Goal: Task Accomplishment & Management: Use online tool/utility

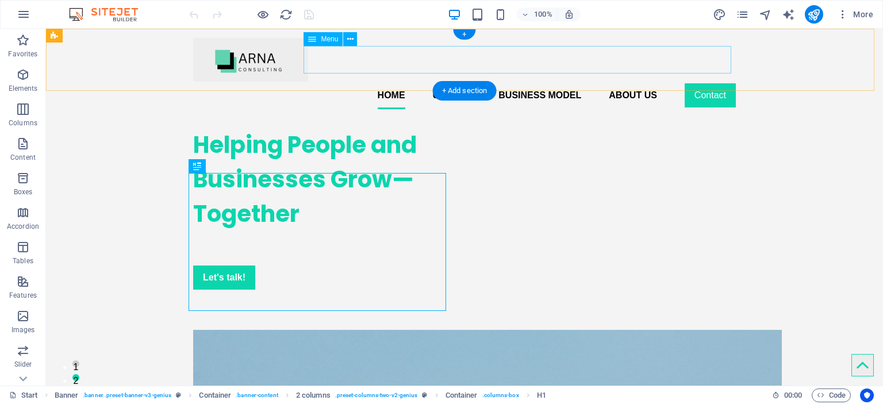
click at [701, 82] on nav "Home Usluge Business model About us Contact" at bounding box center [464, 96] width 542 height 28
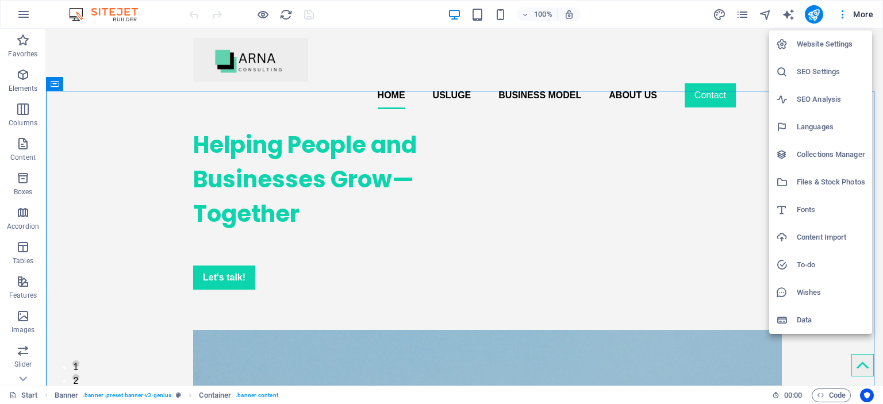
click at [747, 75] on div at bounding box center [441, 202] width 883 height 404
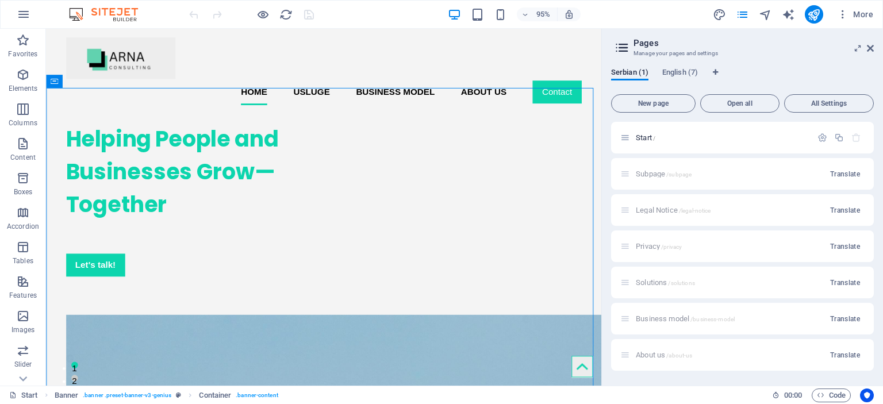
click at [659, 317] on div "Business model /business-model Translate" at bounding box center [742, 319] width 263 height 32
click at [641, 141] on span "Start /" at bounding box center [646, 137] width 20 height 9
click at [646, 174] on div "Subpage /subpage Translate" at bounding box center [742, 174] width 263 height 32
click at [667, 176] on div "Subpage /subpage Translate" at bounding box center [742, 174] width 263 height 32
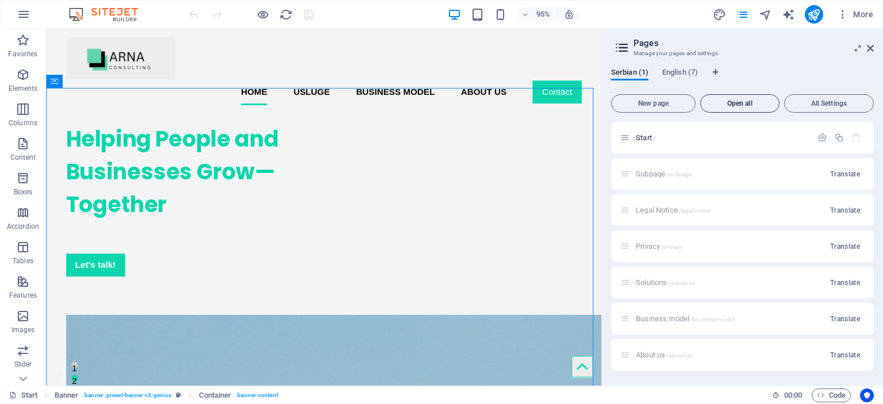
click at [747, 102] on span "Open all" at bounding box center [739, 103] width 69 height 7
click at [678, 73] on span "English (7)" at bounding box center [680, 74] width 36 height 16
click at [641, 247] on span "Privacy /privacy" at bounding box center [659, 246] width 46 height 9
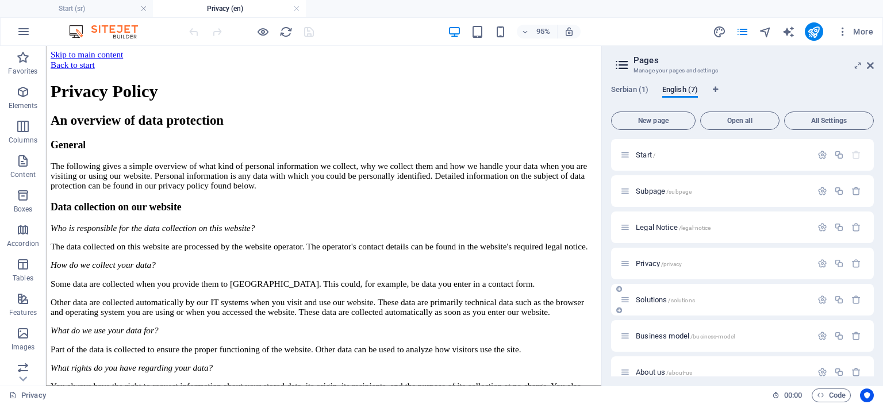
click at [651, 302] on span "Solutions /solutions" at bounding box center [665, 299] width 59 height 9
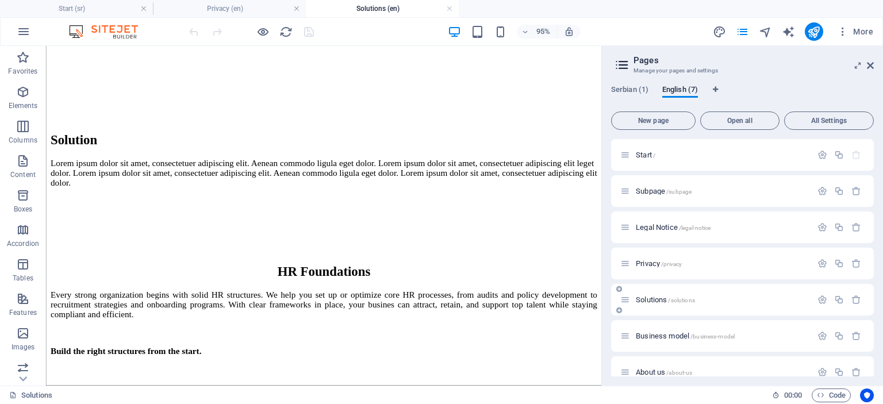
scroll to position [16, 0]
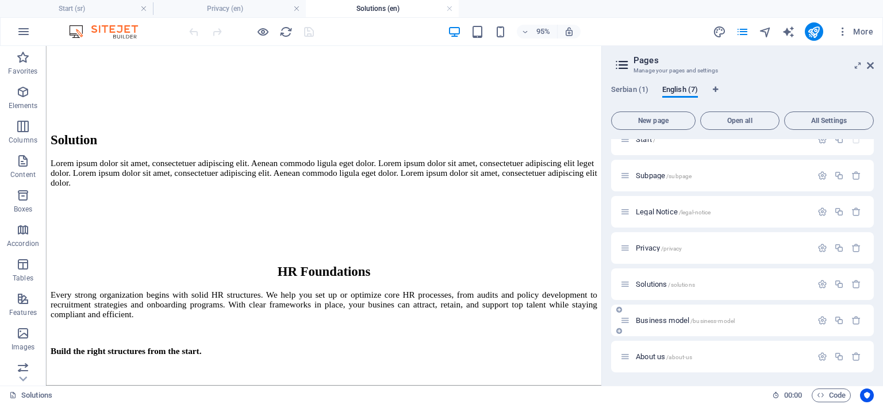
click at [652, 317] on span "Business model /business-model" at bounding box center [685, 320] width 99 height 9
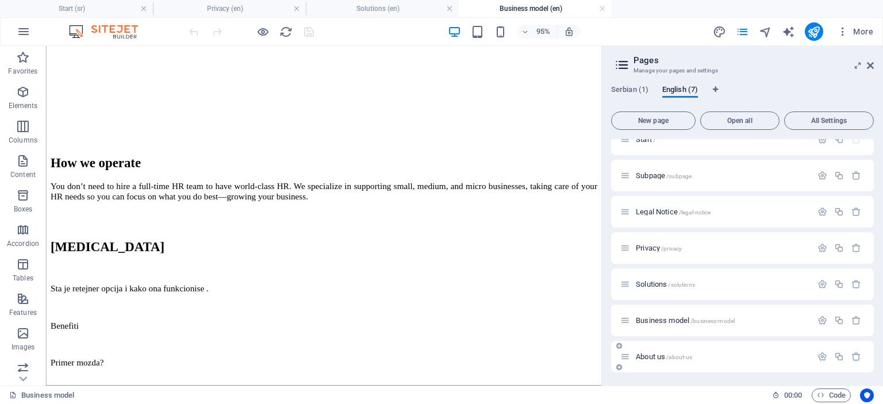
click at [641, 356] on span "About us /about-us" at bounding box center [664, 356] width 56 height 9
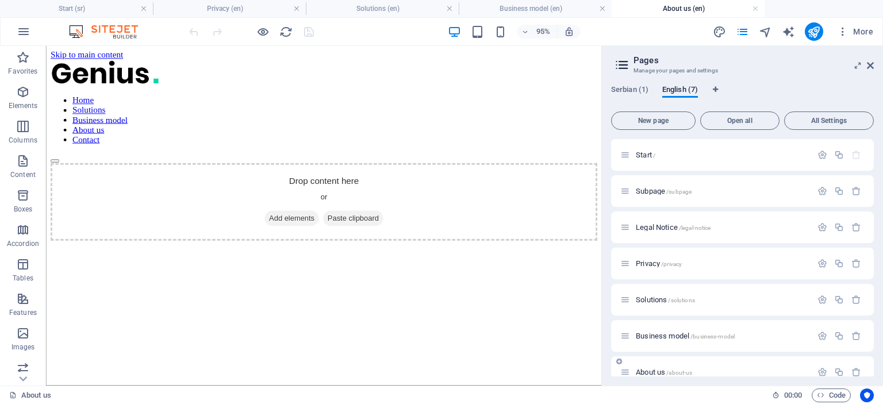
scroll to position [0, 0]
click at [653, 335] on span "Business model /business-model" at bounding box center [685, 336] width 99 height 9
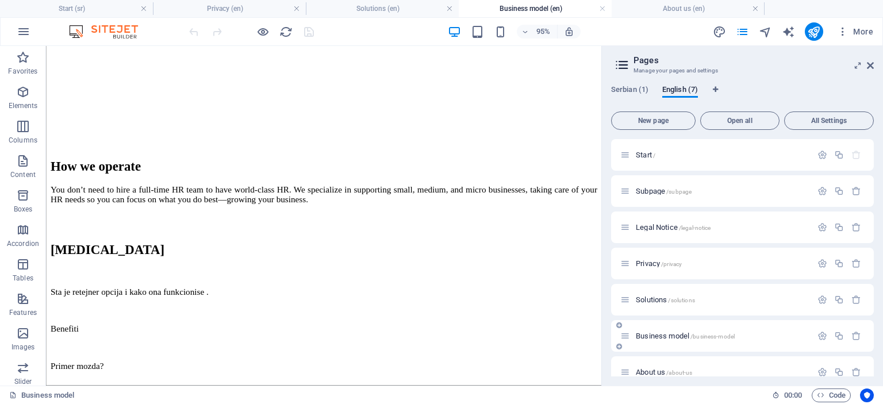
scroll to position [285, 0]
drag, startPoint x: 523, startPoint y: 326, endPoint x: 502, endPoint y: -56, distance: 383.3
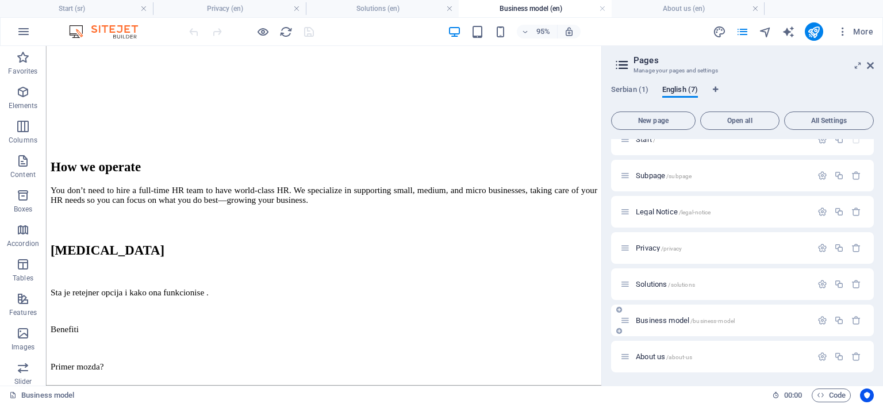
click at [644, 318] on span "Business model /business-model" at bounding box center [685, 320] width 99 height 9
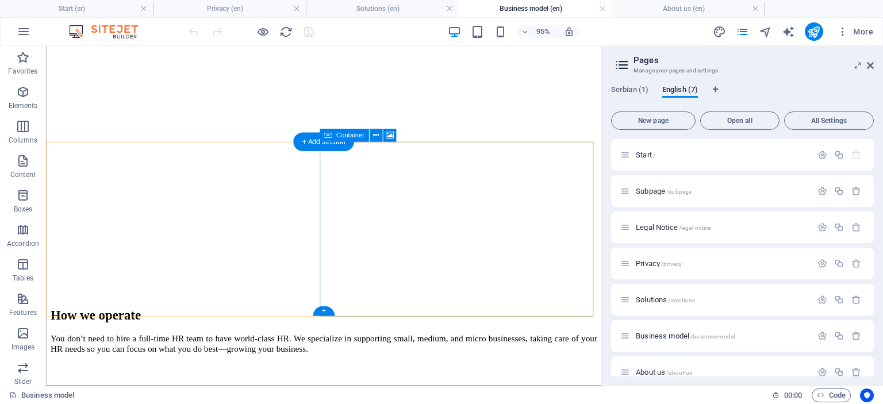
scroll to position [128, 0]
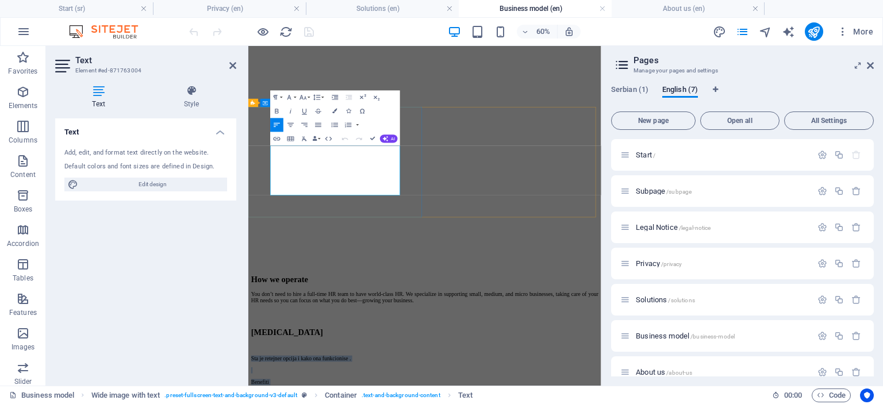
drag, startPoint x: 350, startPoint y: 286, endPoint x: 284, endPoint y: 233, distance: 84.2
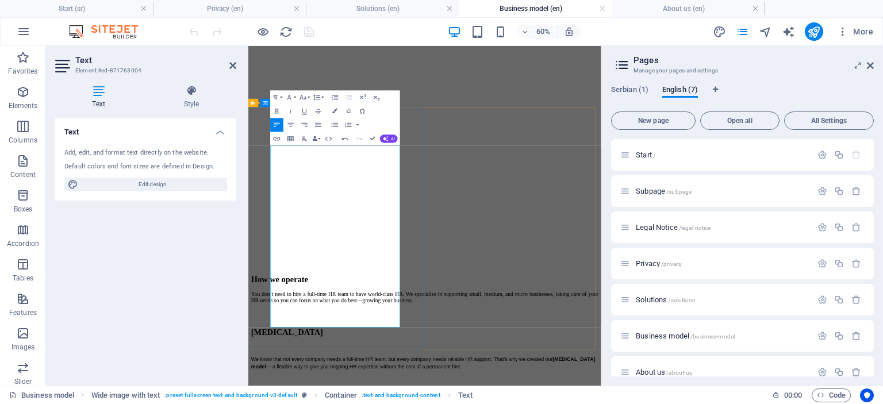
click at [333, 98] on icon "button" at bounding box center [335, 97] width 8 height 8
click at [334, 95] on icon "button" at bounding box center [335, 97] width 6 height 5
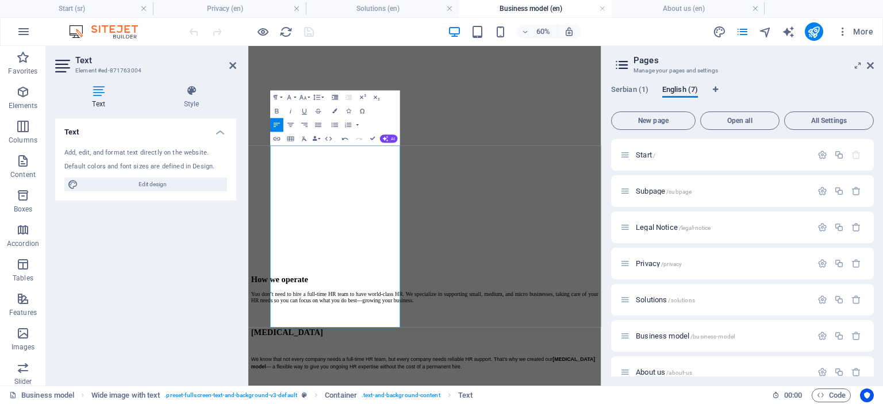
click at [336, 99] on icon "button" at bounding box center [335, 97] width 6 height 5
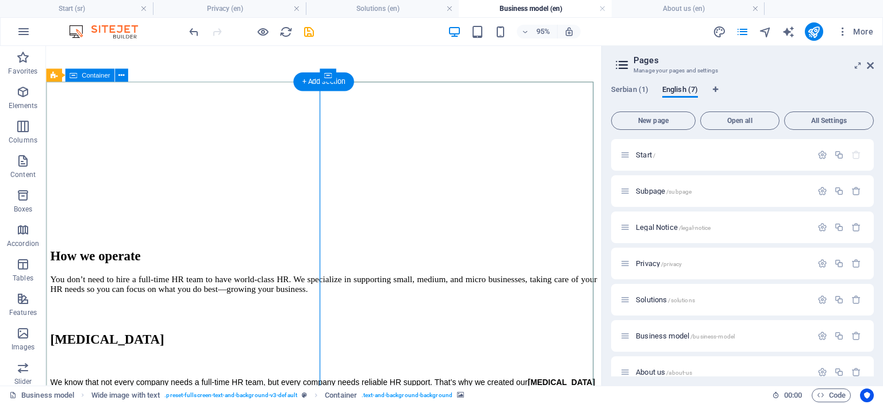
scroll to position [200, 0]
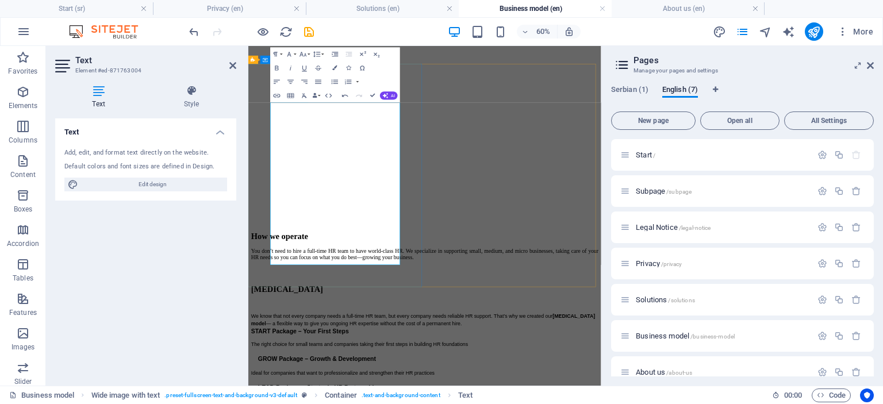
click at [333, 55] on icon "button" at bounding box center [335, 54] width 8 height 8
click at [334, 53] on icon "button" at bounding box center [335, 54] width 6 height 5
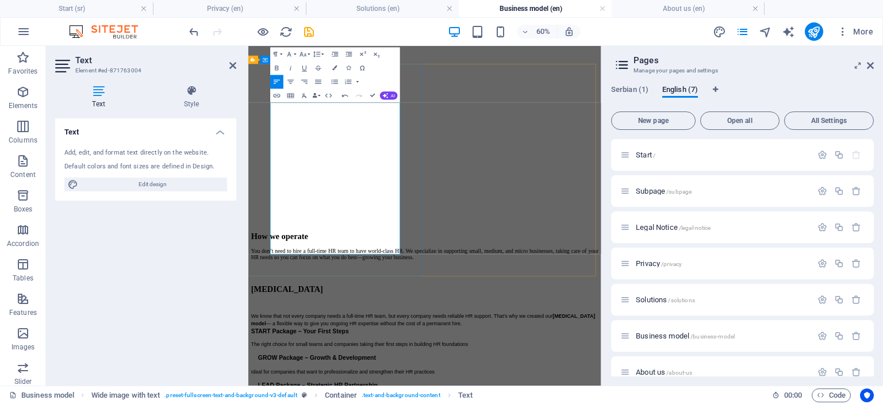
click at [333, 53] on icon "button" at bounding box center [335, 54] width 8 height 8
click at [183, 260] on div "Text Add, edit, and format text directly on the website. Default colors and fon…" at bounding box center [145, 247] width 181 height 258
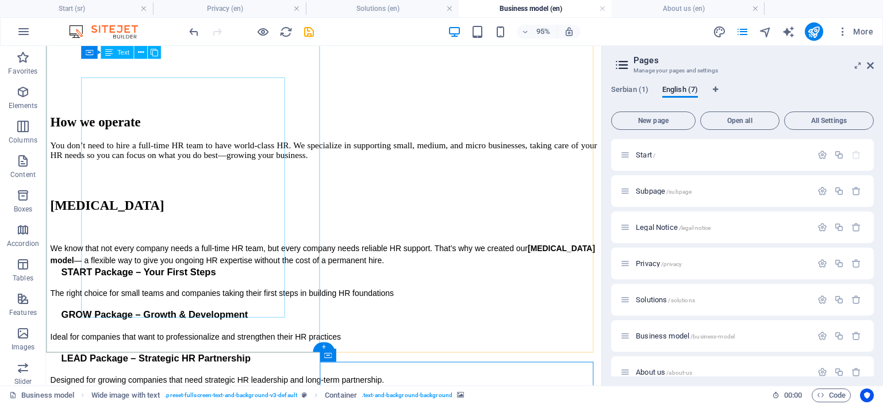
scroll to position [257, 0]
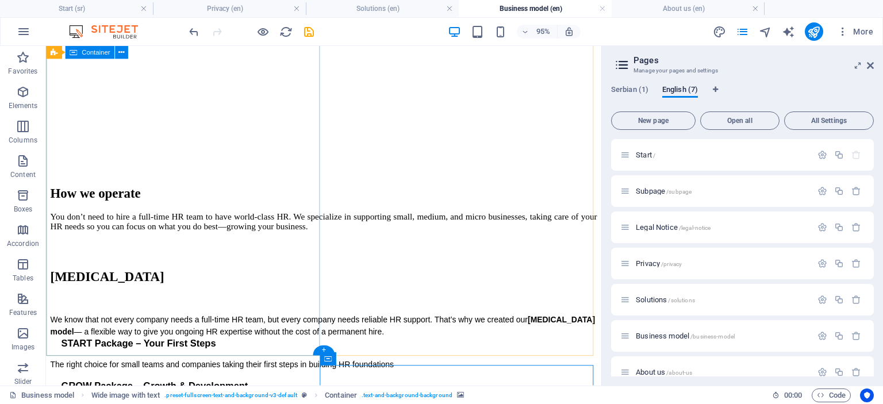
click at [321, 270] on div "[MEDICAL_DATA] We know that not every company needs a full-time HR team, but ev…" at bounding box center [338, 379] width 575 height 218
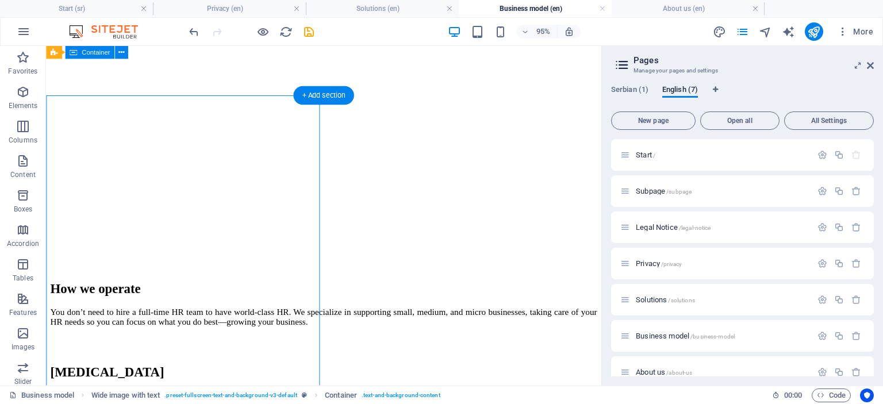
scroll to position [177, 0]
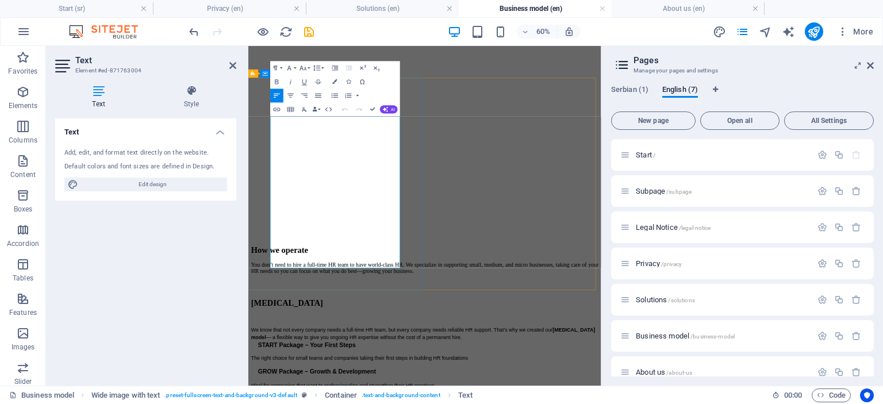
drag, startPoint x: 286, startPoint y: 183, endPoint x: 360, endPoint y: 236, distance: 90.7
click at [320, 95] on icon "button" at bounding box center [318, 96] width 6 height 4
click at [317, 97] on icon "button" at bounding box center [318, 95] width 8 height 8
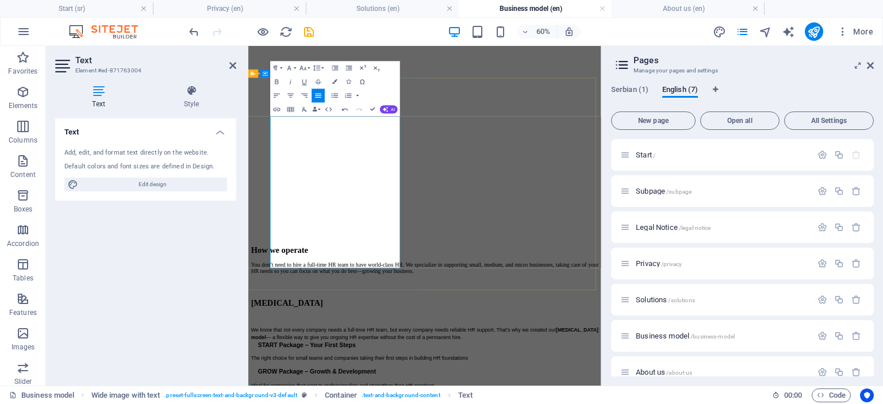
click at [334, 66] on icon "button" at bounding box center [335, 68] width 8 height 8
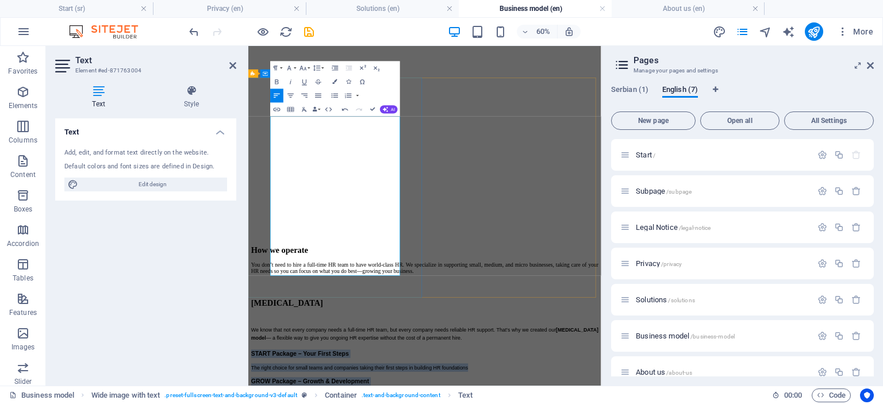
drag, startPoint x: 435, startPoint y: 409, endPoint x: 279, endPoint y: 261, distance: 215.0
click at [318, 95] on icon "button" at bounding box center [318, 95] width 8 height 8
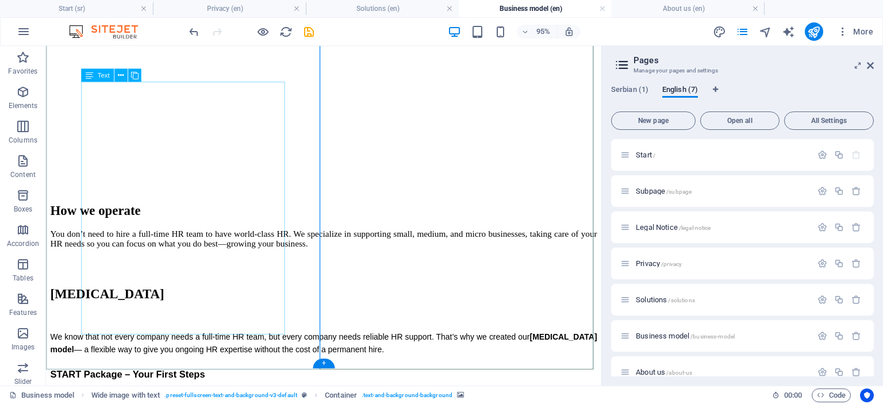
scroll to position [257, 0]
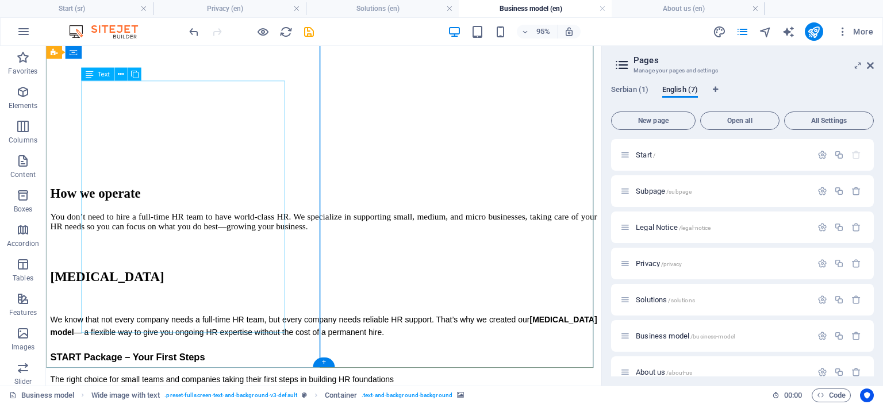
click at [141, 309] on div "We know that not every company needs a full-time HR team, but every company nee…" at bounding box center [338, 402] width 575 height 186
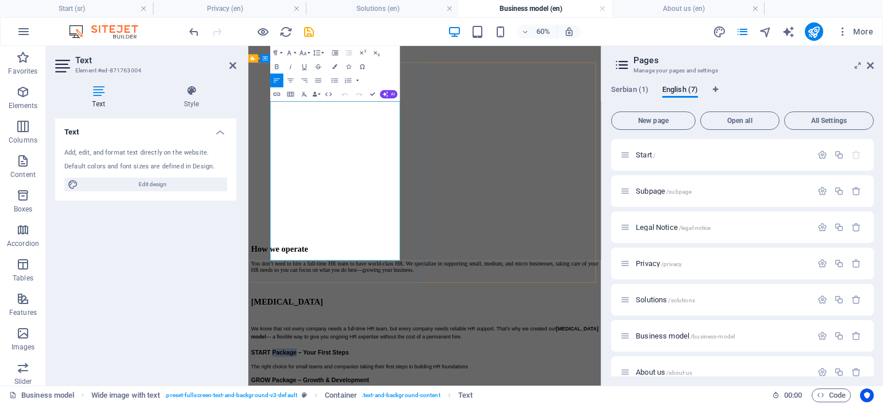
drag, startPoint x: 360, startPoint y: 237, endPoint x: 321, endPoint y: 234, distance: 39.1
click at [278, 68] on icon "button" at bounding box center [276, 66] width 3 height 5
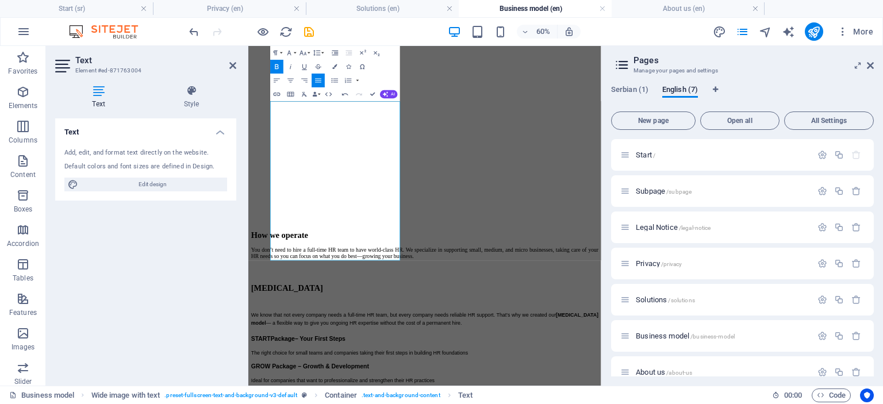
click at [276, 67] on icon "button" at bounding box center [277, 67] width 8 height 8
drag, startPoint x: 361, startPoint y: 236, endPoint x: 321, endPoint y: 234, distance: 40.2
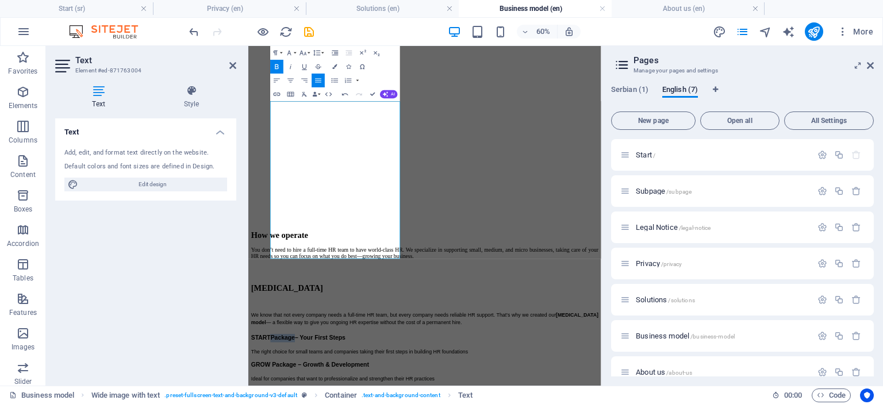
click at [278, 67] on icon "button" at bounding box center [276, 66] width 3 height 5
drag, startPoint x: 360, startPoint y: 234, endPoint x: 322, endPoint y: 232, distance: 37.4
click at [277, 66] on icon "button" at bounding box center [277, 67] width 8 height 8
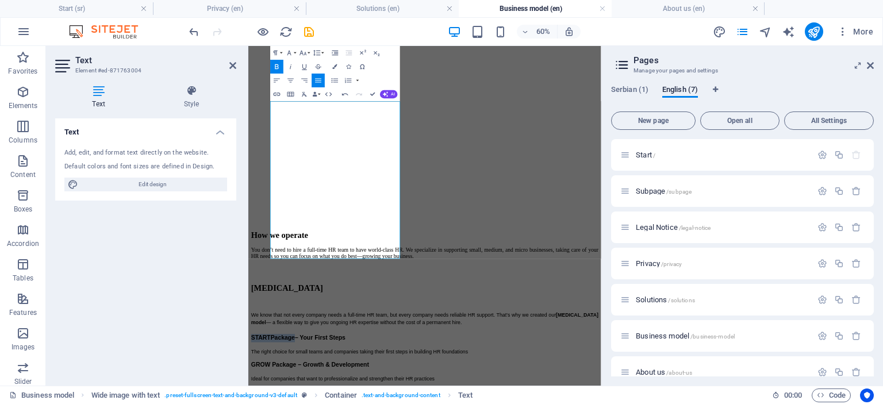
click at [277, 66] on icon "button" at bounding box center [277, 67] width 8 height 8
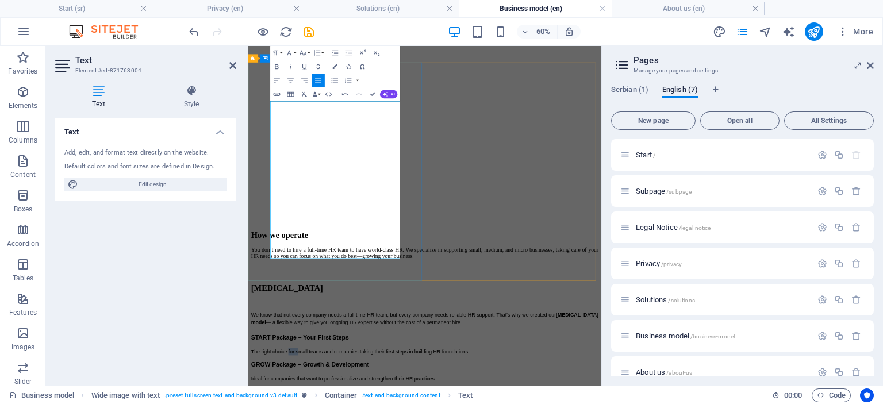
drag, startPoint x: 367, startPoint y: 251, endPoint x: 352, endPoint y: 251, distance: 14.9
click at [274, 64] on icon "button" at bounding box center [277, 67] width 8 height 8
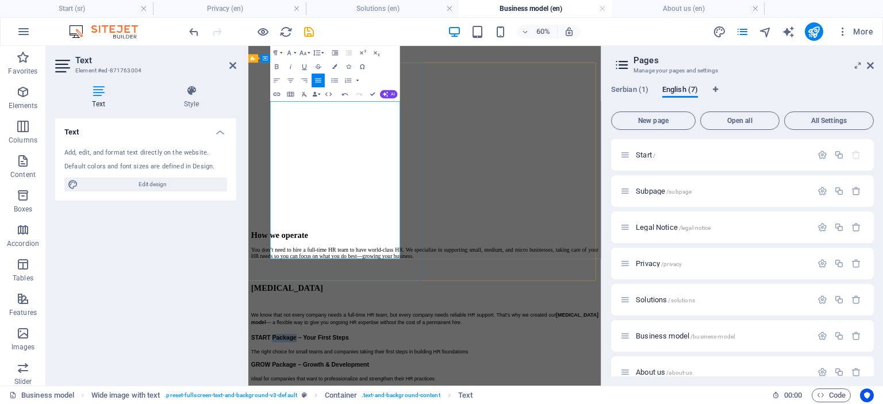
drag, startPoint x: 360, startPoint y: 236, endPoint x: 322, endPoint y: 231, distance: 38.2
click at [277, 63] on icon "button" at bounding box center [277, 67] width 8 height 8
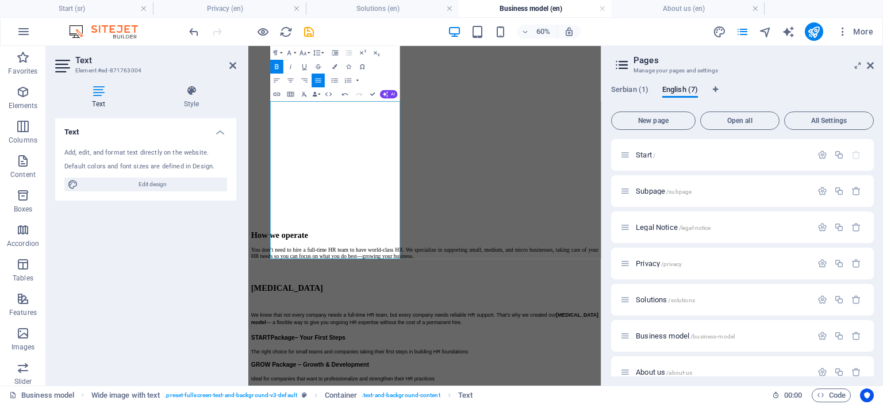
click at [277, 63] on icon "button" at bounding box center [277, 67] width 8 height 8
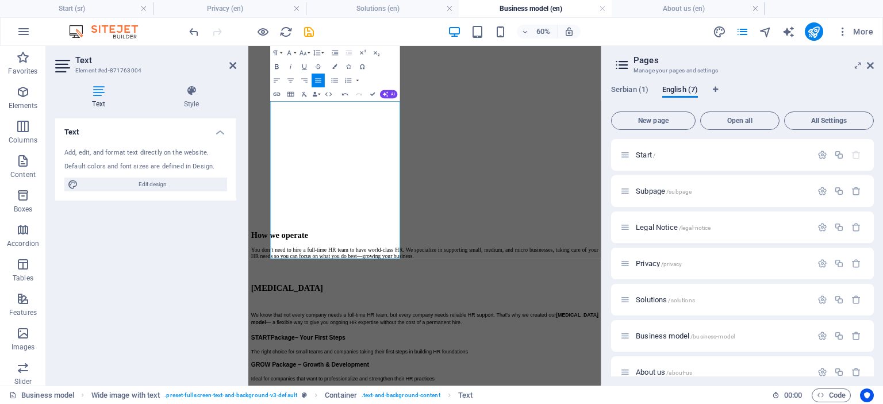
click at [277, 63] on icon "button" at bounding box center [277, 67] width 8 height 8
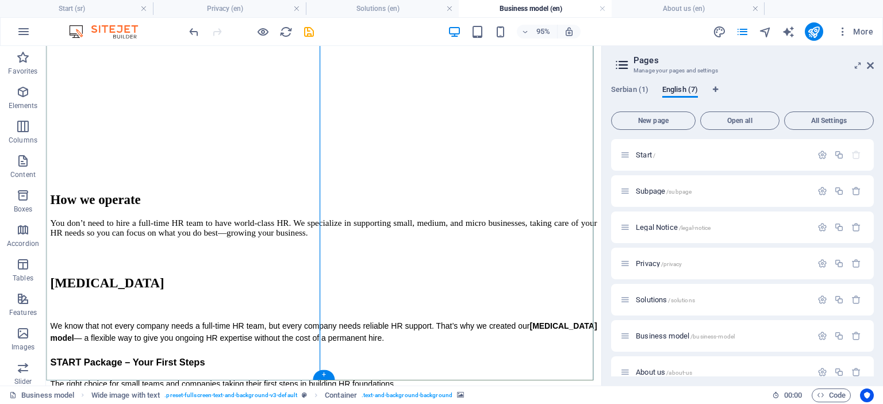
scroll to position [255, 0]
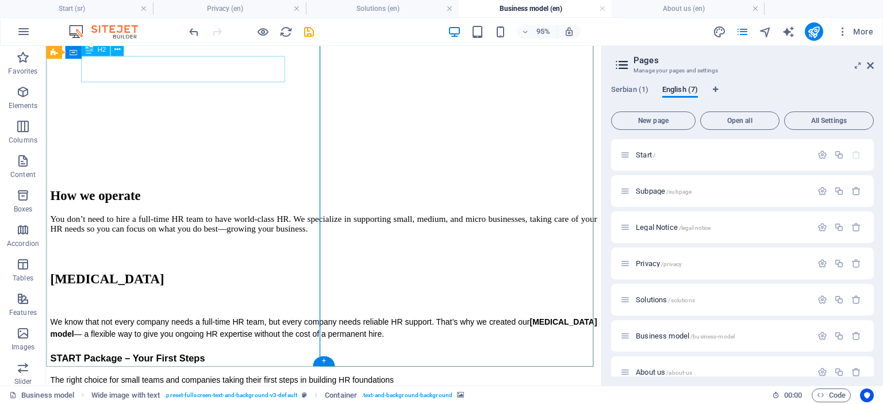
click at [166, 284] on div "[MEDICAL_DATA]" at bounding box center [338, 292] width 575 height 16
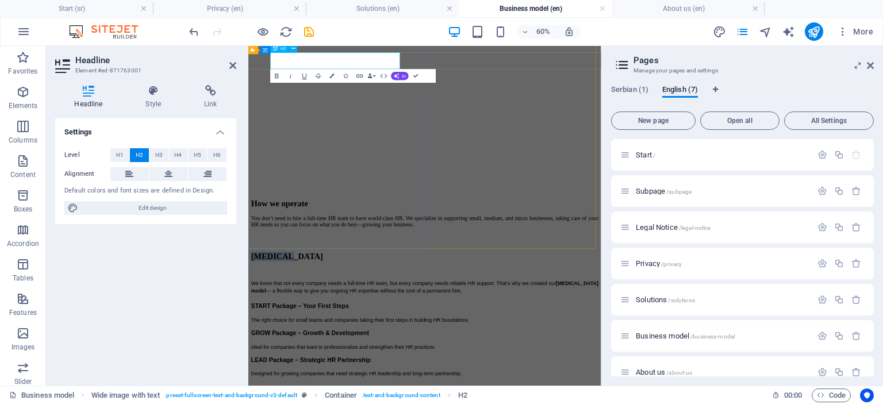
click at [388, 388] on h2 "[MEDICAL_DATA]" at bounding box center [542, 396] width 579 height 16
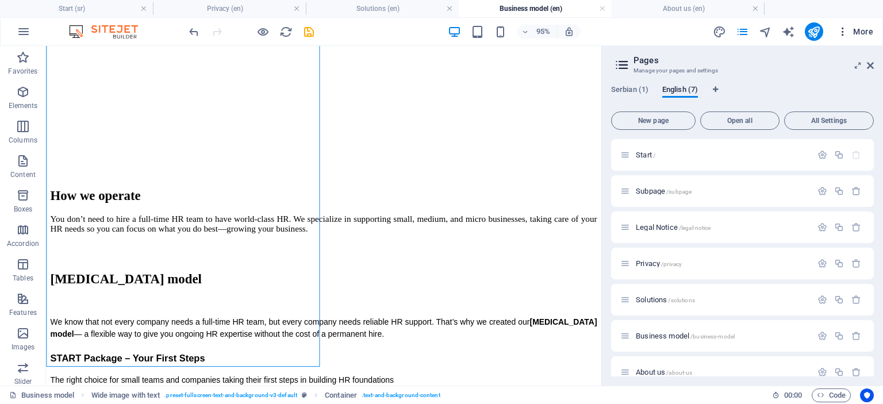
click at [844, 32] on icon "button" at bounding box center [842, 31] width 11 height 11
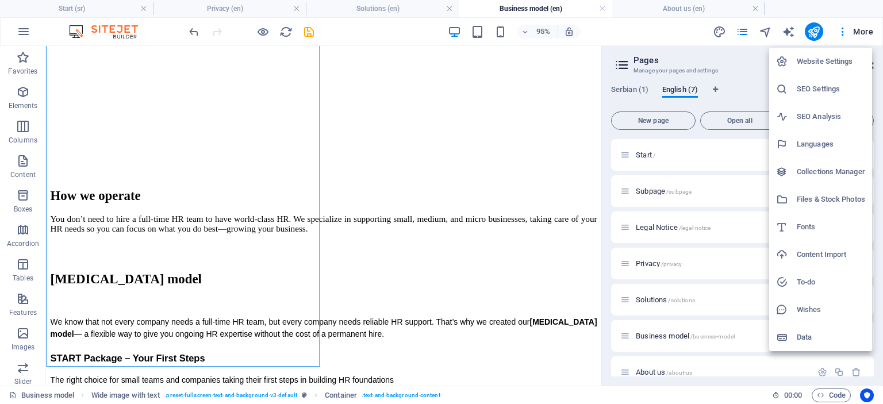
click at [377, 137] on div at bounding box center [441, 202] width 883 height 404
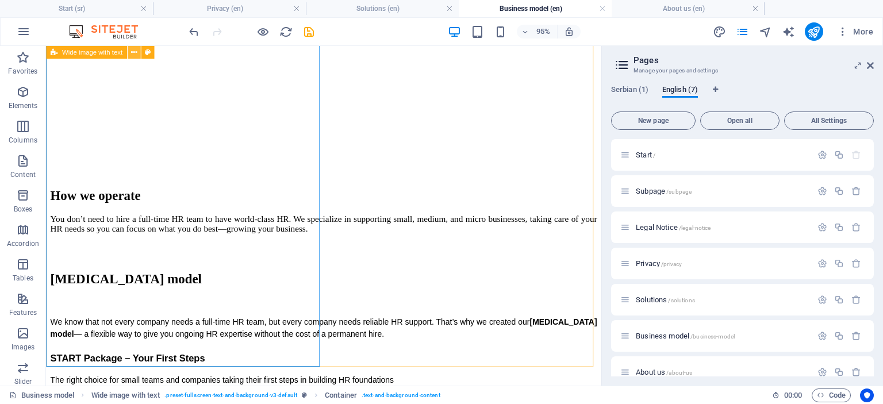
click at [130, 54] on icon at bounding box center [133, 52] width 6 height 11
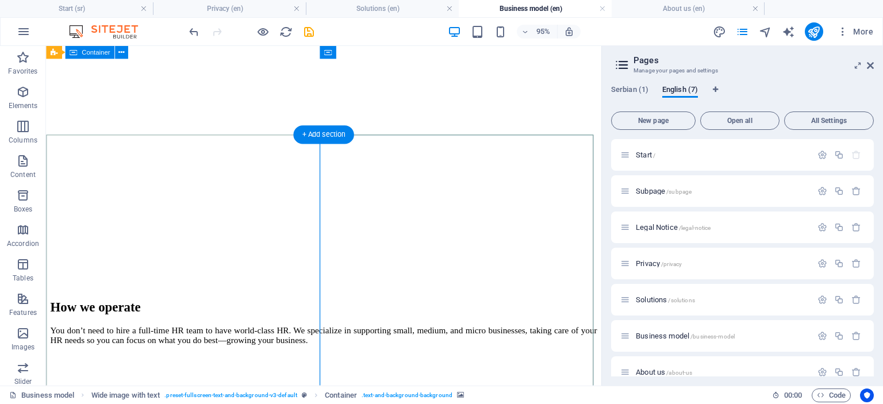
scroll to position [136, 0]
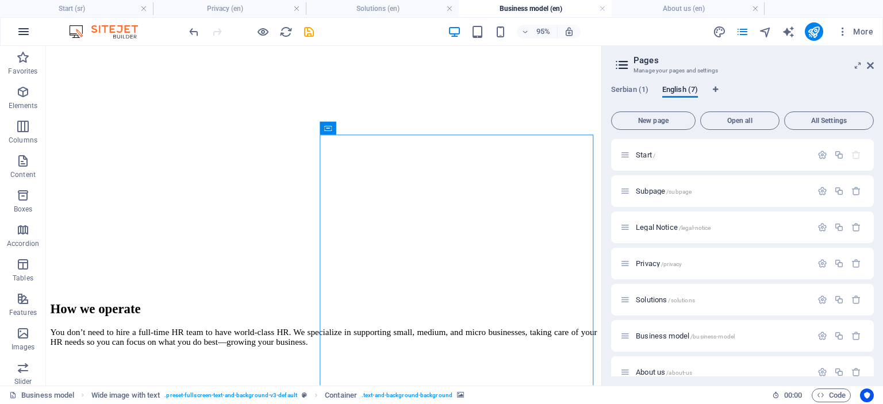
click at [18, 36] on icon "button" at bounding box center [24, 32] width 14 height 14
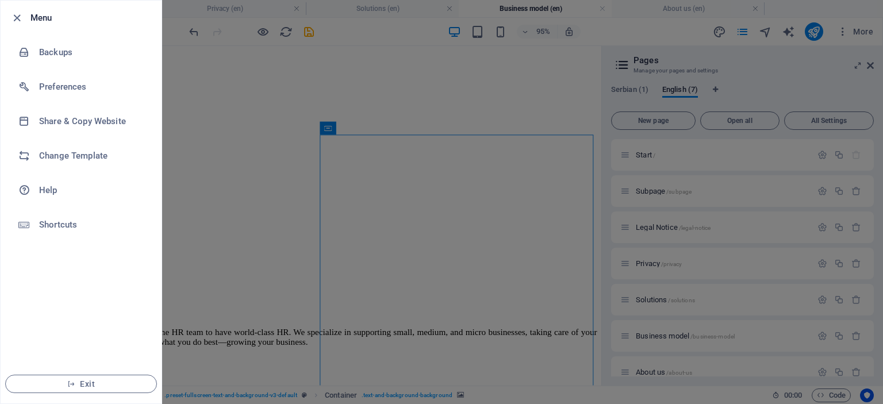
click at [262, 76] on div at bounding box center [441, 202] width 883 height 404
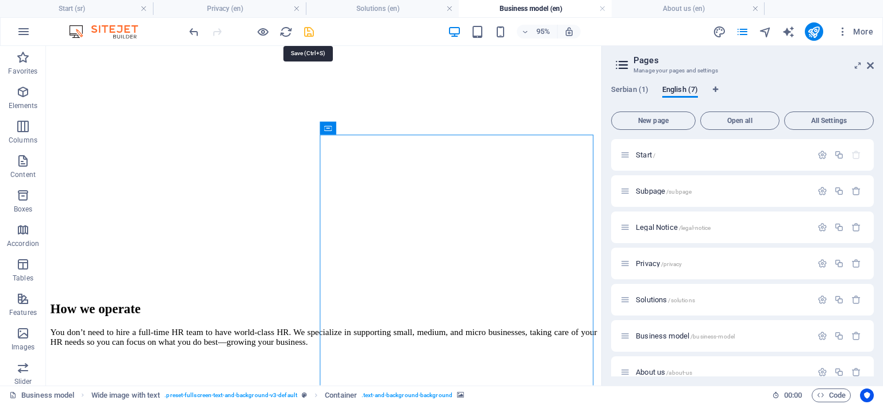
click at [308, 32] on icon "save" at bounding box center [308, 31] width 13 height 13
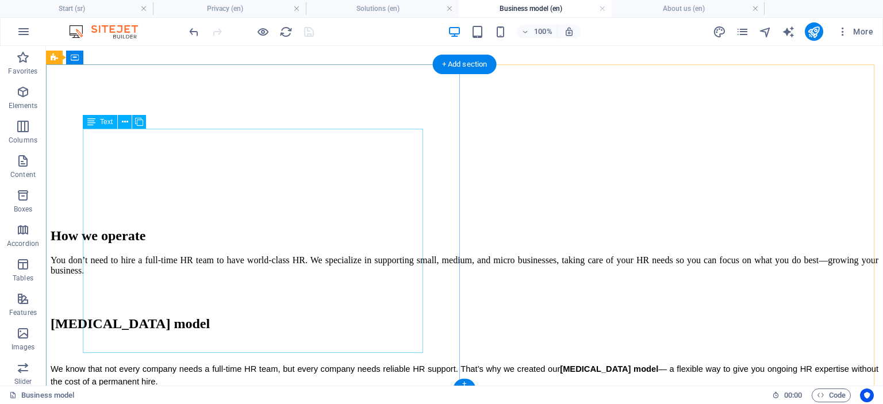
scroll to position [154, 0]
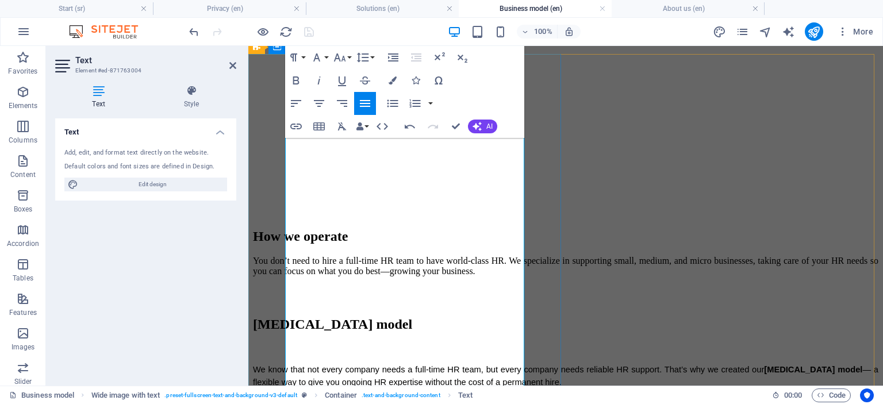
scroll to position [208, 0]
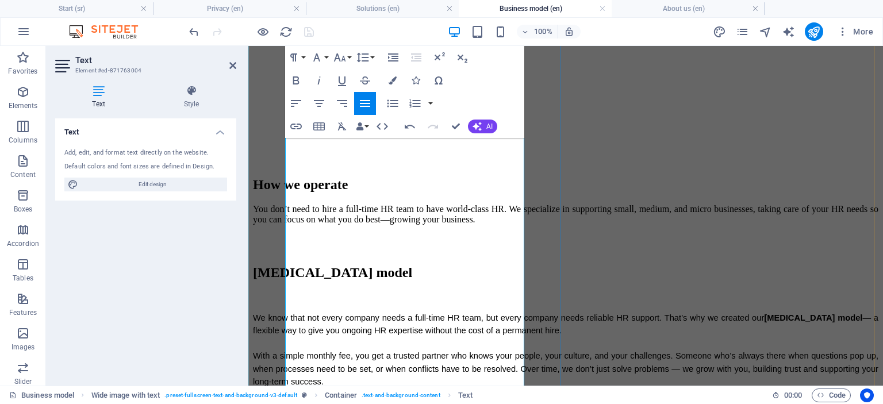
scroll to position [264, 0]
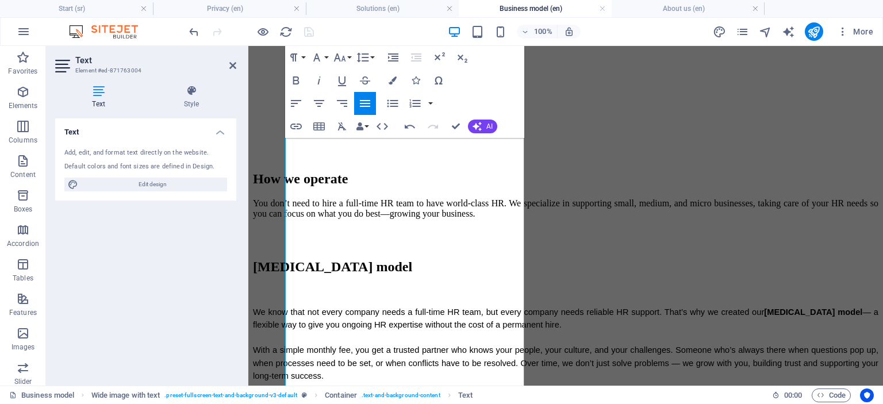
select select "px"
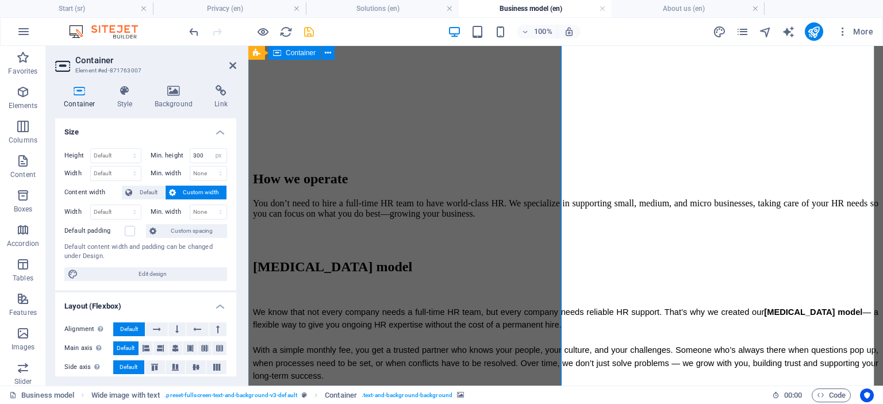
click at [556, 248] on div "[MEDICAL_DATA] model We know that not every company needs a full-time HR team, …" at bounding box center [565, 401] width 625 height 306
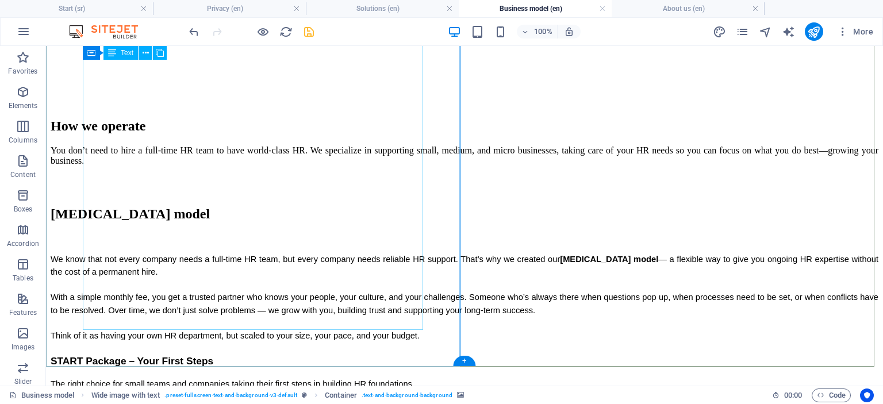
scroll to position [307, 0]
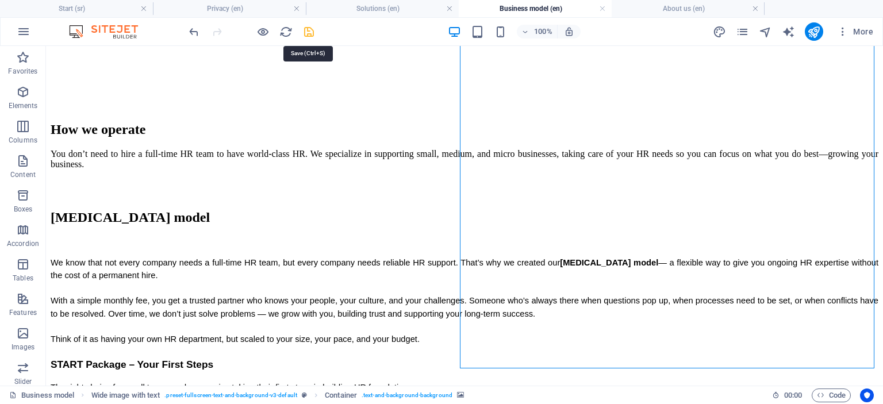
click at [312, 33] on icon "save" at bounding box center [308, 31] width 13 height 13
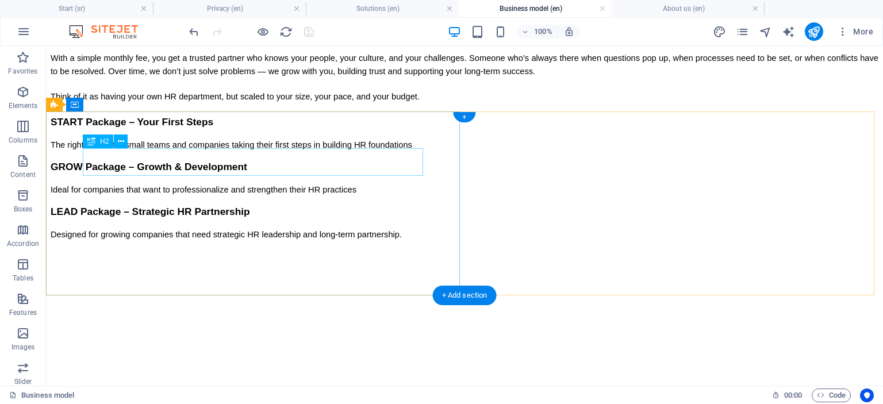
scroll to position [573, 0]
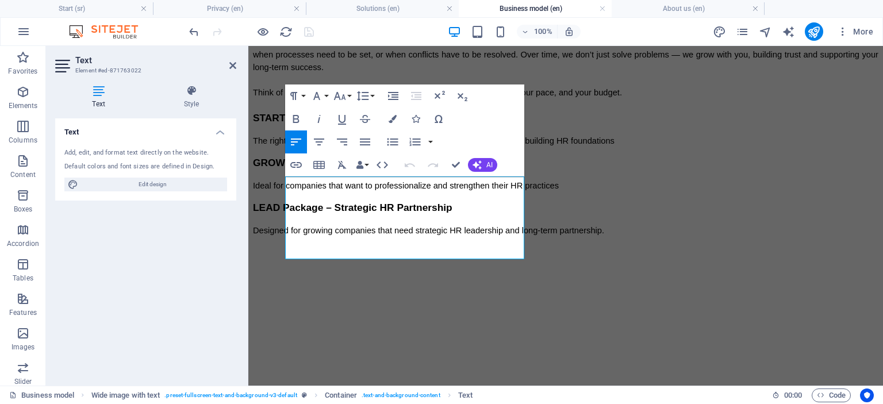
scroll to position [637, 0]
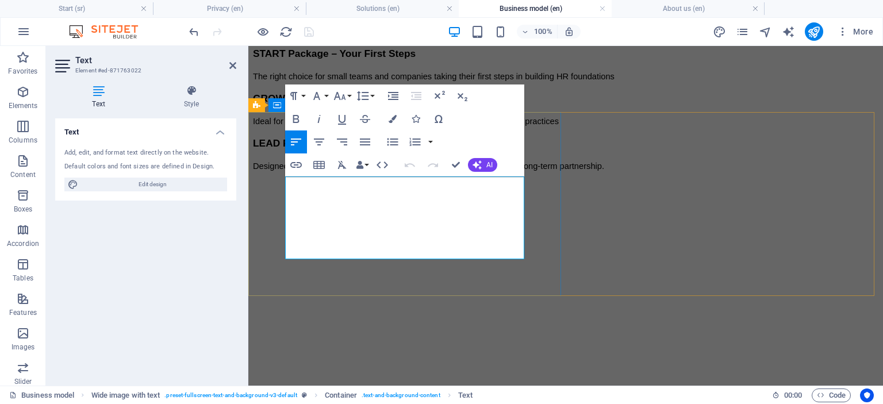
drag, startPoint x: 351, startPoint y: 249, endPoint x: 287, endPoint y: 189, distance: 87.8
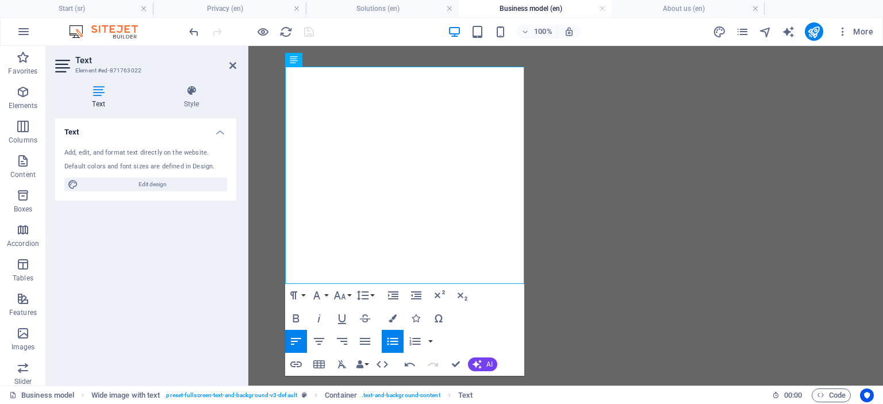
scroll to position [855, 0]
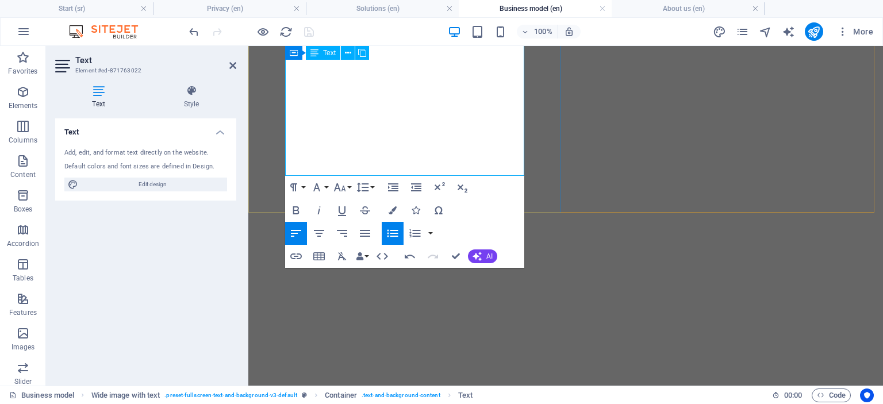
drag, startPoint x: 287, startPoint y: 184, endPoint x: 472, endPoint y: 170, distance: 185.0
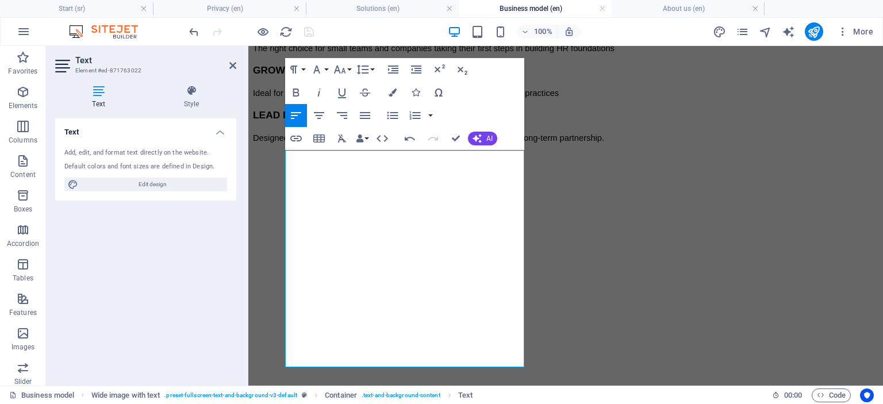
scroll to position [664, 0]
click at [393, 93] on icon "button" at bounding box center [392, 93] width 8 height 8
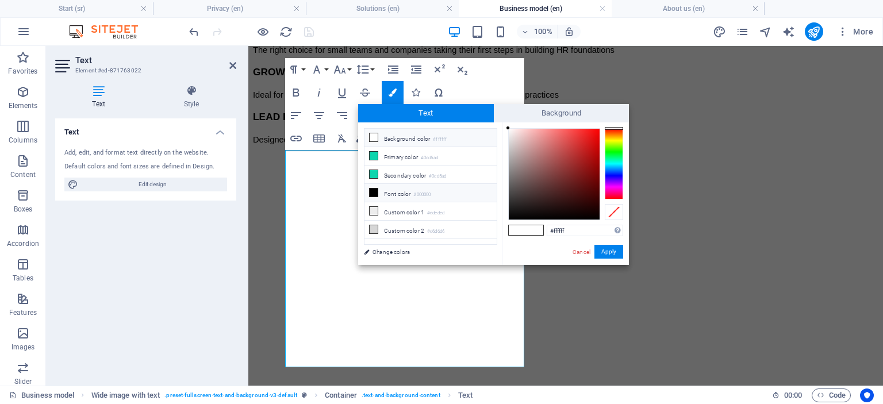
click at [372, 190] on icon at bounding box center [374, 192] width 8 height 8
type input "#000000"
click at [606, 250] on button "Apply" at bounding box center [608, 252] width 29 height 14
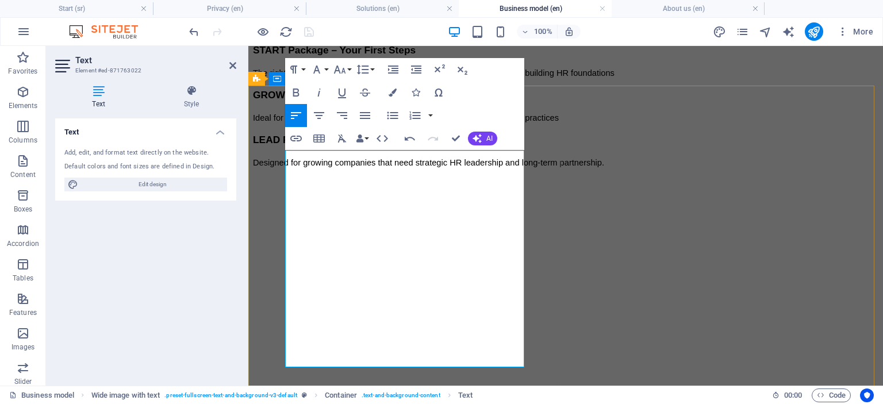
drag, startPoint x: 424, startPoint y: 203, endPoint x: 290, endPoint y: 213, distance: 134.2
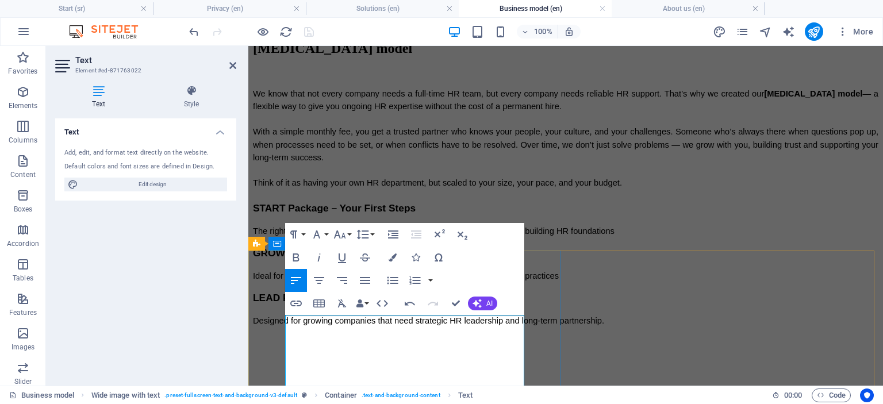
scroll to position [494, 0]
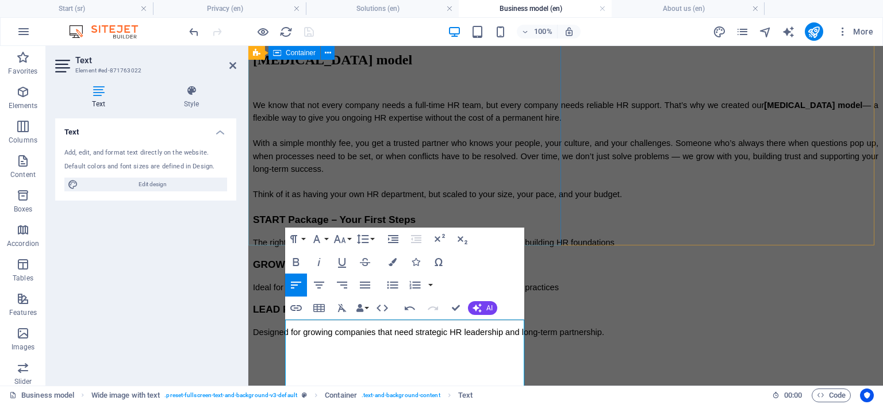
click at [533, 204] on div "[MEDICAL_DATA] model We know that not every company needs a full-time HR team, …" at bounding box center [565, 194] width 625 height 306
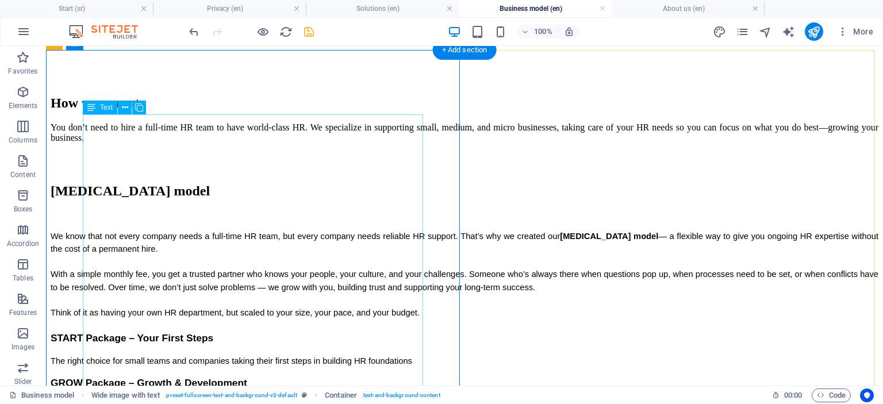
scroll to position [398, 0]
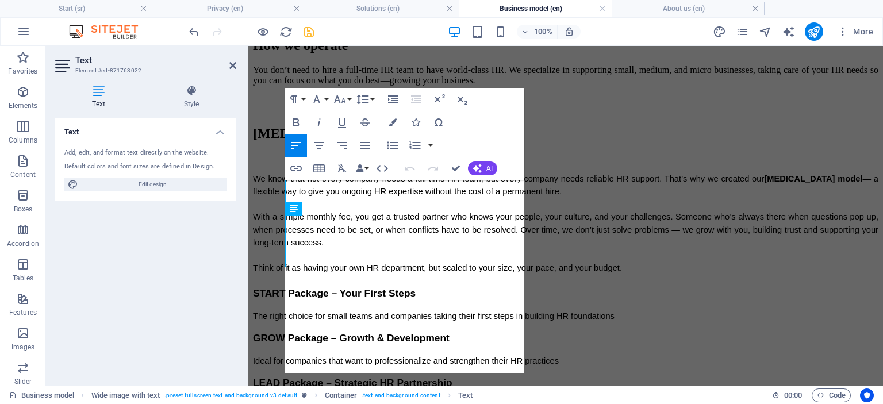
scroll to position [634, 0]
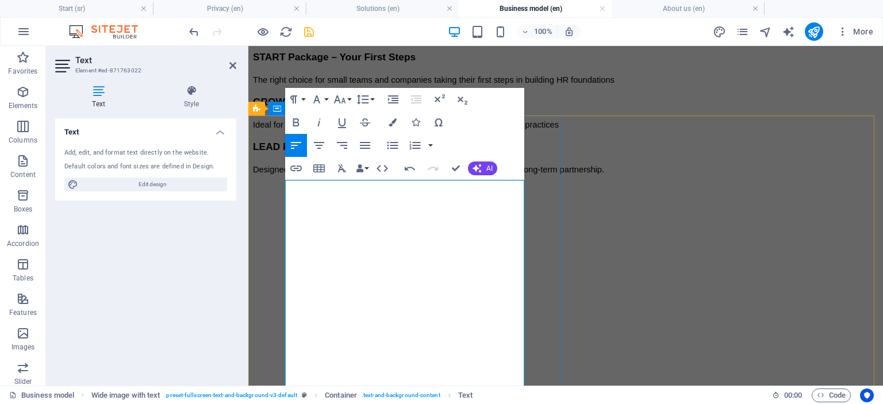
click at [393, 103] on icon "button" at bounding box center [393, 99] width 10 height 8
click at [429, 146] on button "button" at bounding box center [430, 145] width 9 height 23
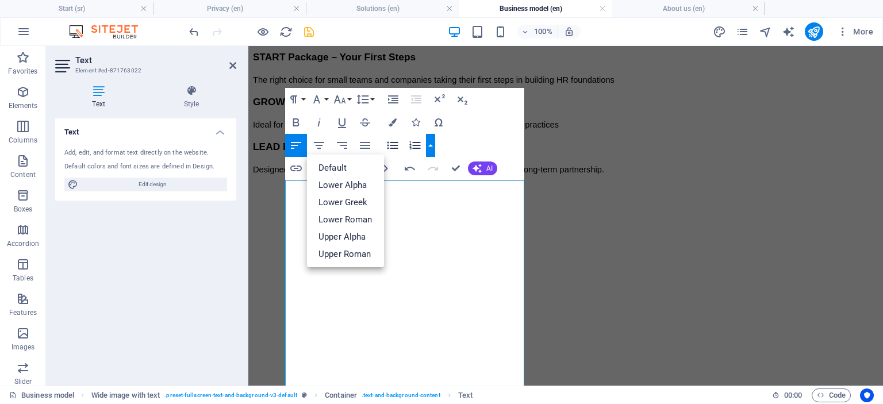
click at [394, 144] on icon "button" at bounding box center [393, 145] width 14 height 14
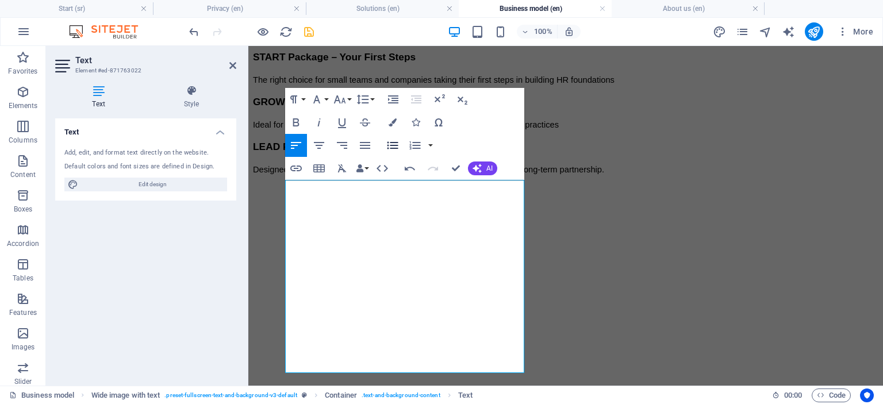
click at [391, 143] on icon "button" at bounding box center [392, 145] width 11 height 7
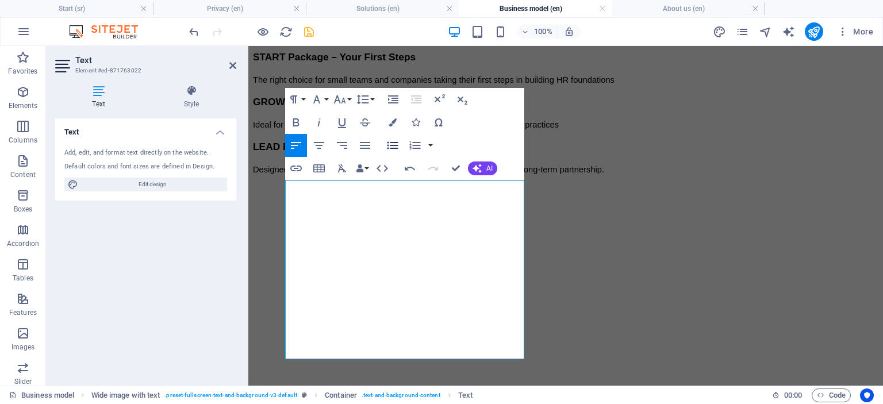
click at [391, 148] on icon "button" at bounding box center [392, 145] width 11 height 7
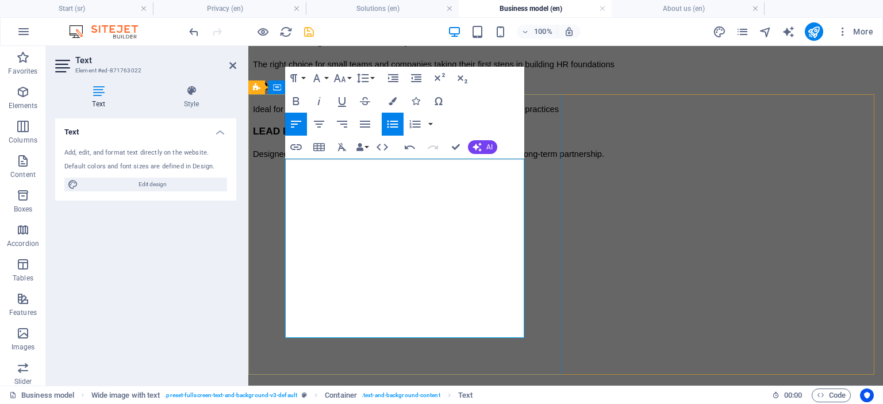
scroll to position [671, 0]
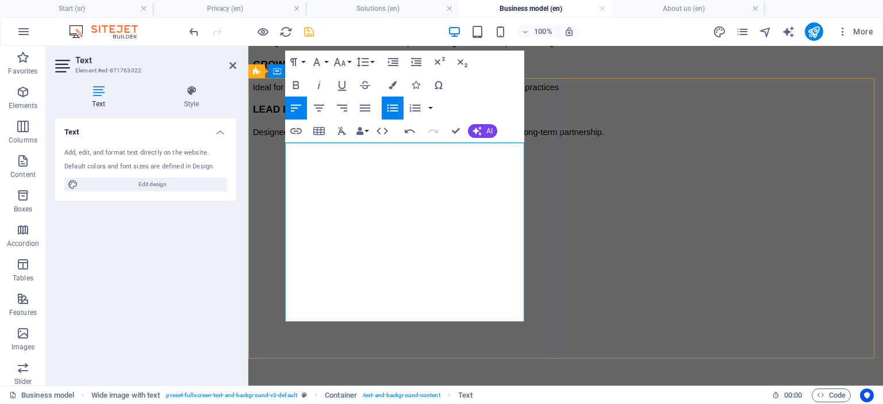
drag, startPoint x: 286, startPoint y: 163, endPoint x: 423, endPoint y: 317, distance: 206.4
click at [369, 103] on icon "button" at bounding box center [365, 108] width 14 height 14
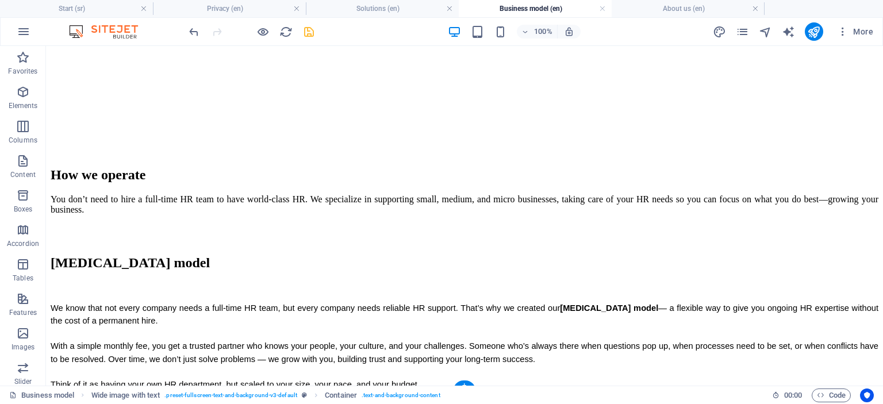
scroll to position [284, 0]
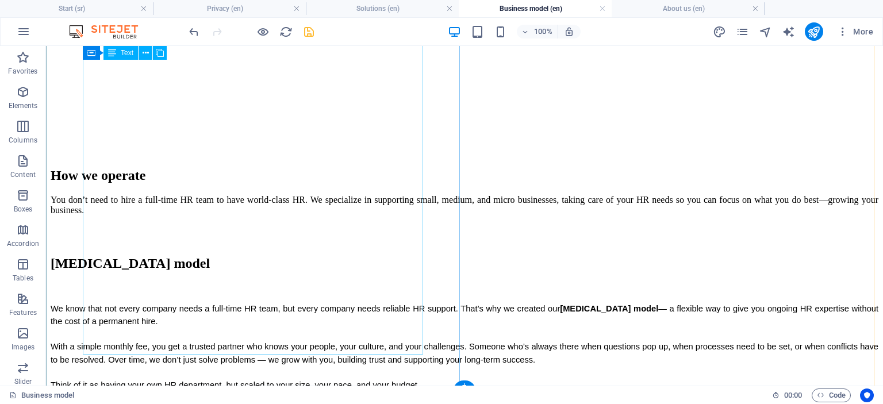
click at [84, 283] on div "We know that not every company needs a full-time HR team, but every company nee…" at bounding box center [465, 406] width 828 height 247
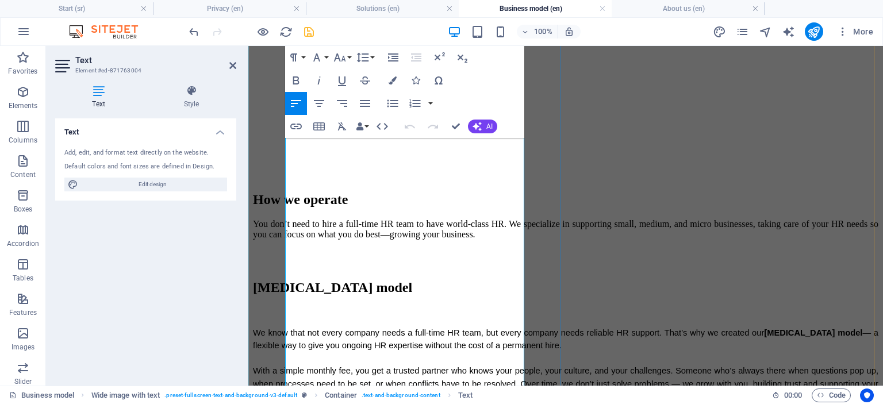
scroll to position [245, 0]
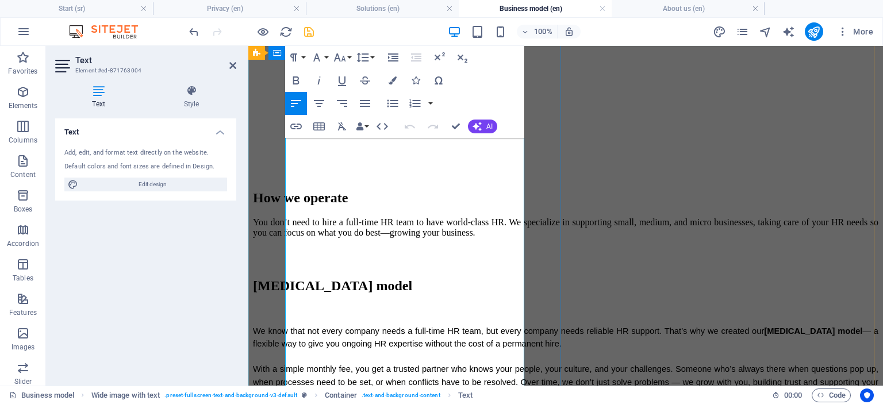
click at [395, 105] on icon "button" at bounding box center [393, 104] width 14 height 14
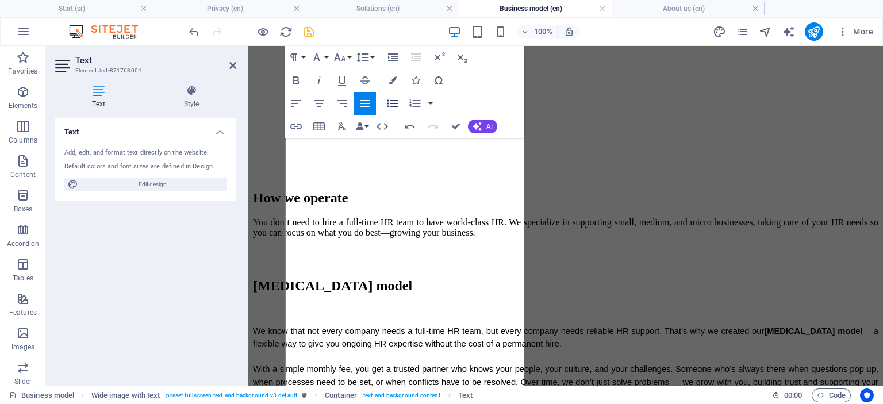
click at [390, 103] on icon "button" at bounding box center [393, 104] width 14 height 14
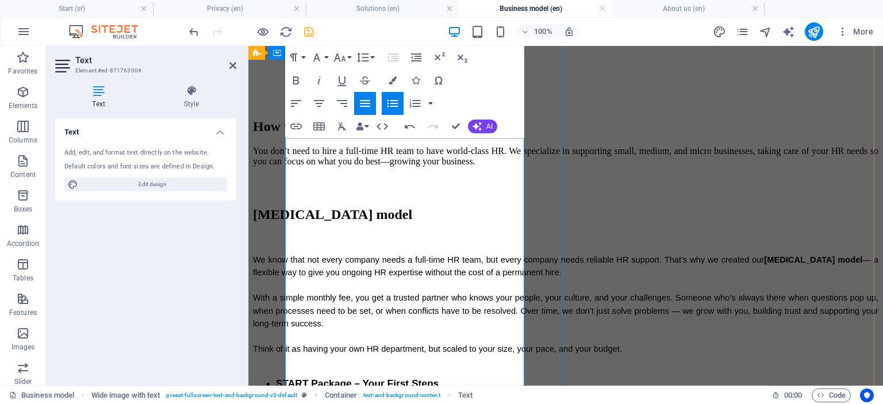
scroll to position [319, 0]
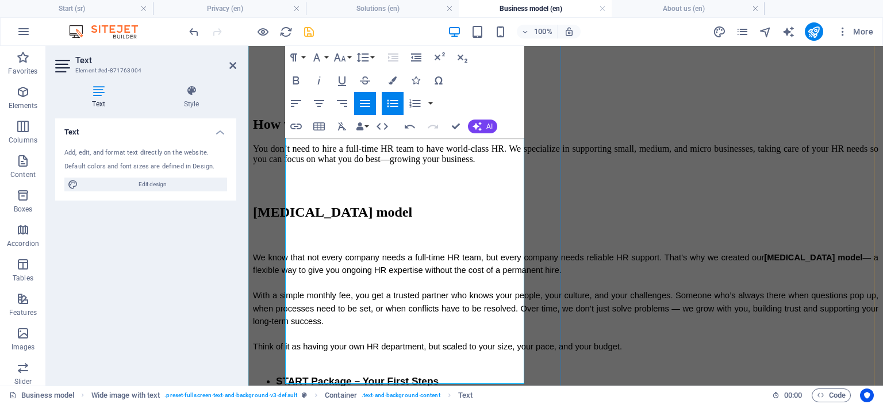
click at [392, 102] on icon "button" at bounding box center [393, 104] width 14 height 14
click at [546, 249] on div "[MEDICAL_DATA] model We know that not every company needs a full-time HR team, …" at bounding box center [565, 350] width 625 height 315
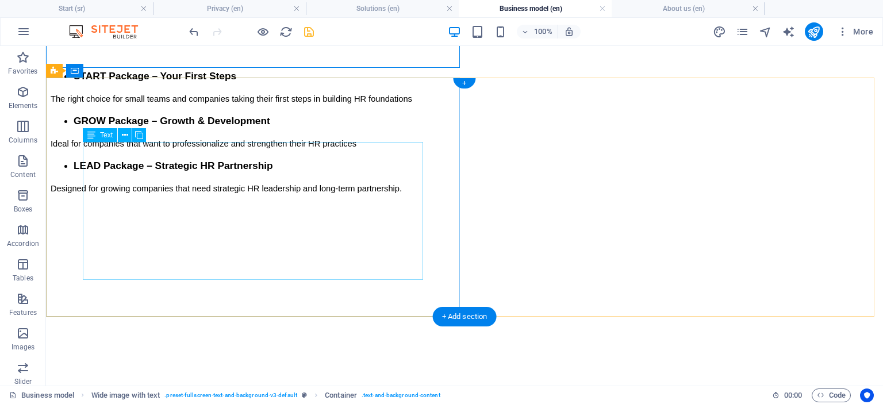
scroll to position [608, 0]
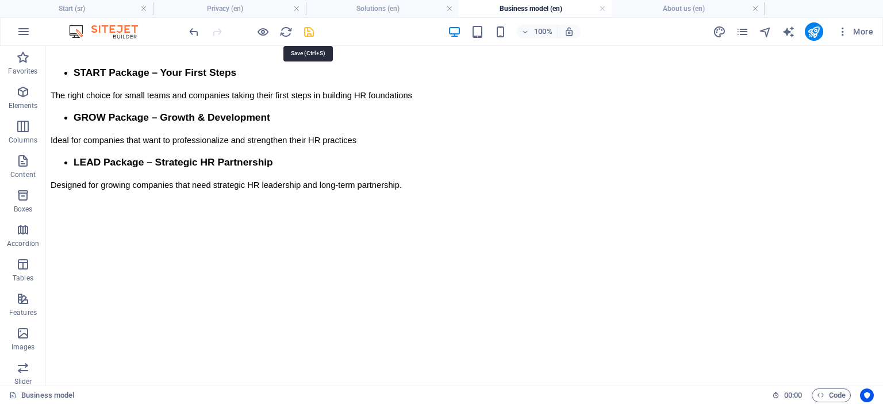
click at [306, 30] on icon "save" at bounding box center [308, 31] width 13 height 13
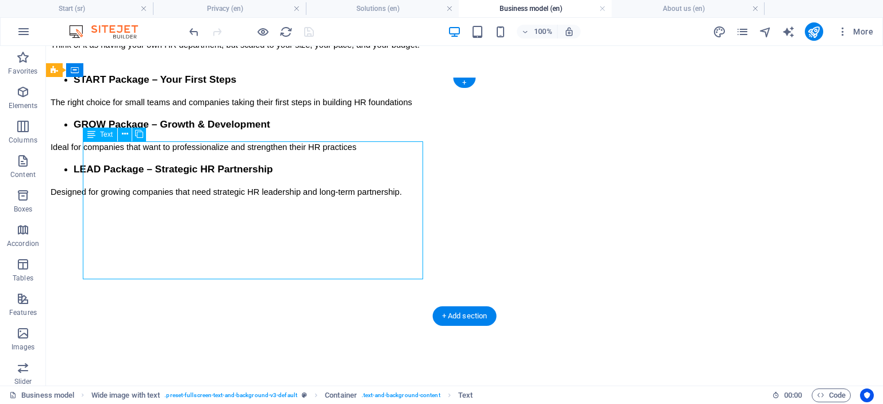
scroll to position [622, 0]
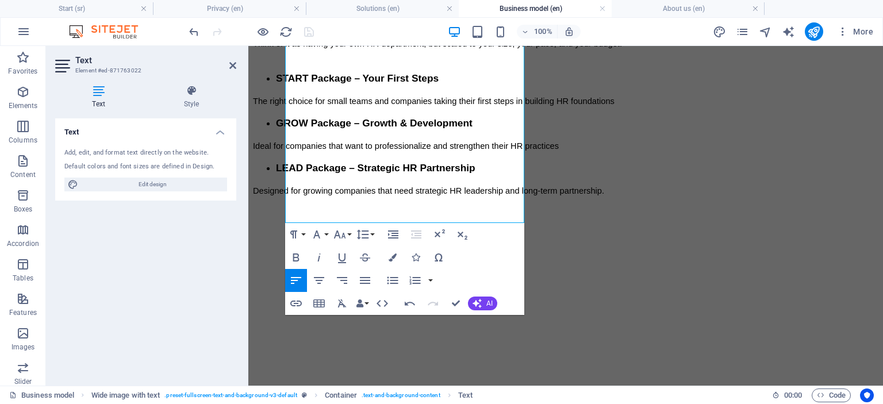
scroll to position [787, 0]
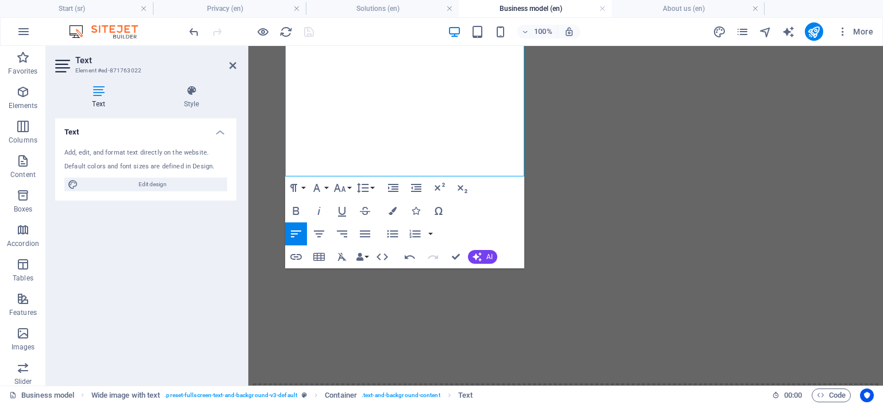
scroll to position [1161, 0]
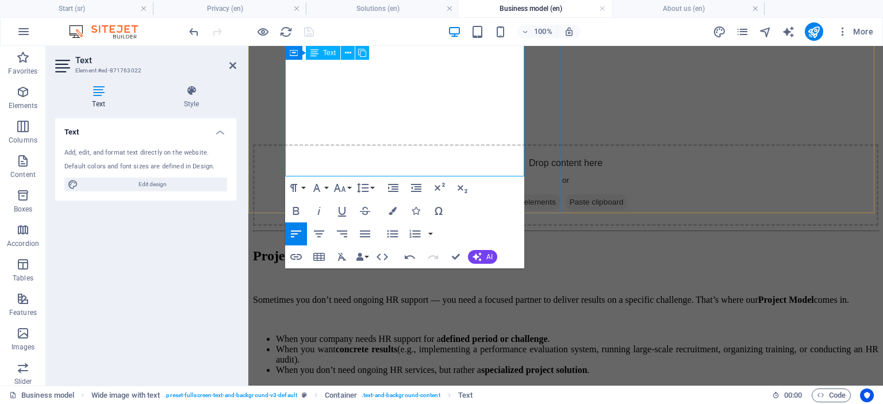
drag, startPoint x: 287, startPoint y: 225, endPoint x: 431, endPoint y: 160, distance: 158.0
click at [393, 210] on icon "button" at bounding box center [392, 211] width 8 height 8
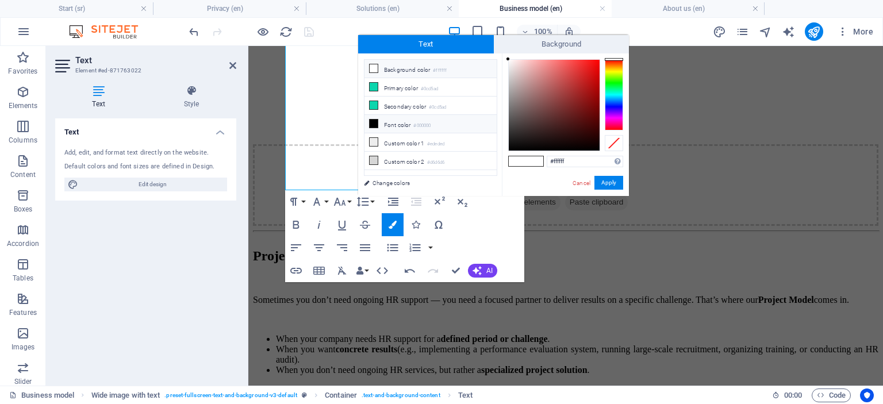
click at [373, 121] on icon at bounding box center [374, 124] width 8 height 8
click at [606, 180] on button "Apply" at bounding box center [608, 183] width 29 height 14
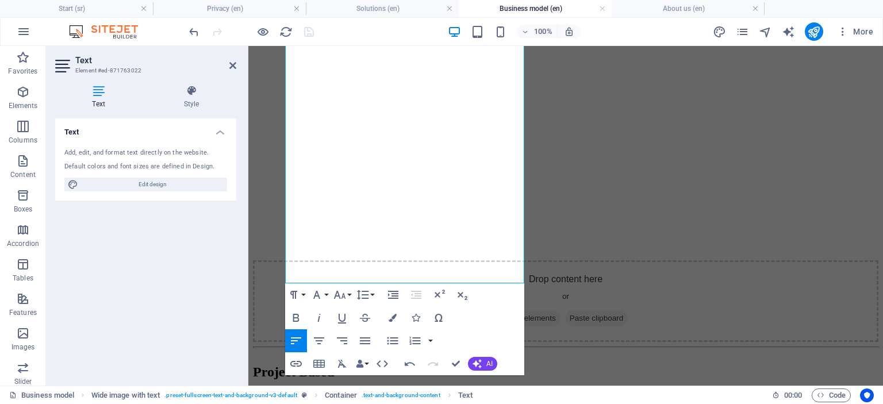
scroll to position [1101, 0]
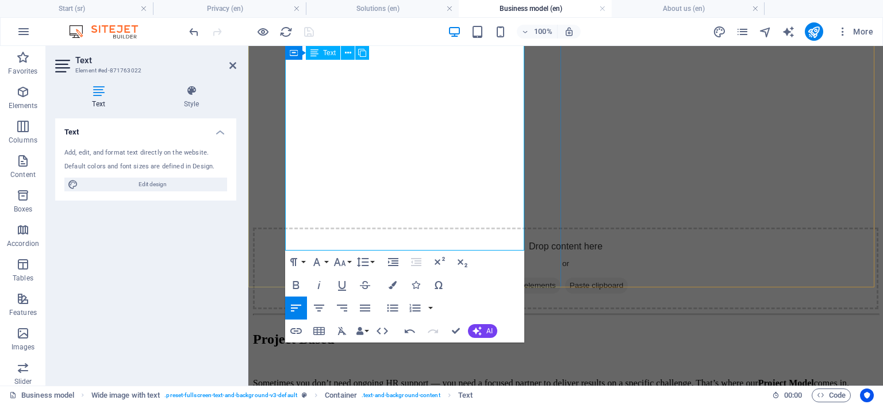
drag, startPoint x: 287, startPoint y: 182, endPoint x: 391, endPoint y: 222, distance: 111.2
click at [394, 282] on icon "button" at bounding box center [392, 285] width 8 height 8
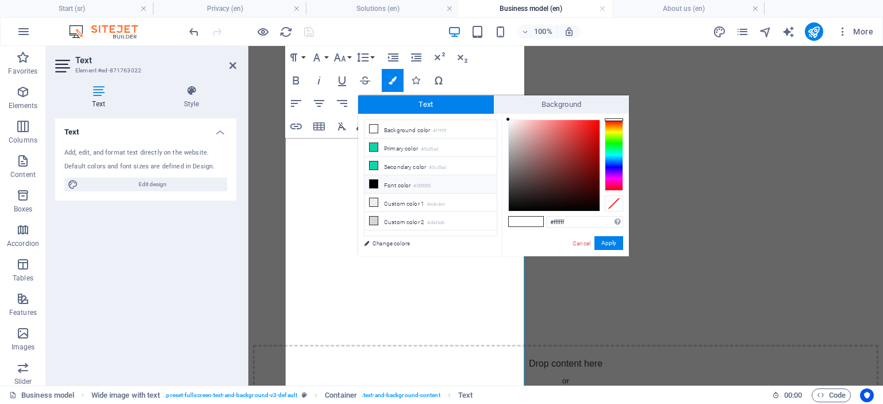
click at [372, 181] on icon at bounding box center [374, 184] width 8 height 8
type input "#000000"
click at [612, 243] on button "Apply" at bounding box center [608, 243] width 29 height 14
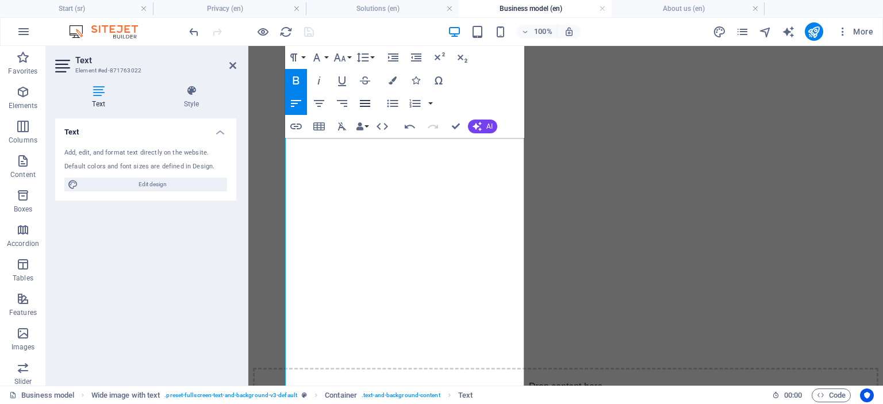
click at [364, 103] on icon "button" at bounding box center [365, 103] width 10 height 7
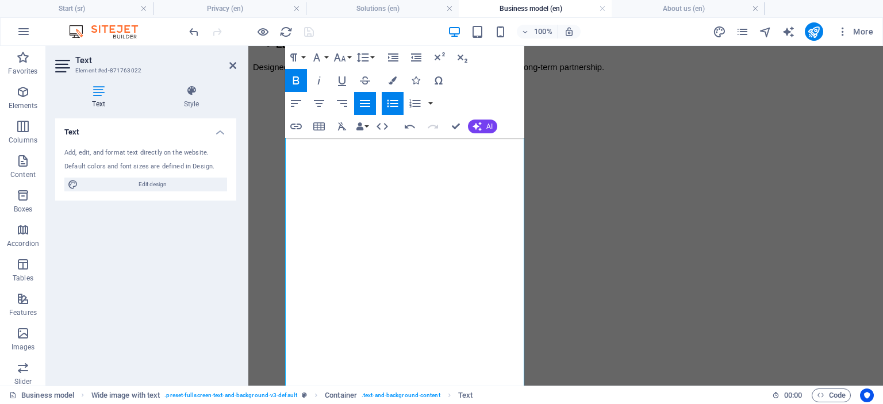
click at [392, 106] on icon "button" at bounding box center [392, 103] width 11 height 7
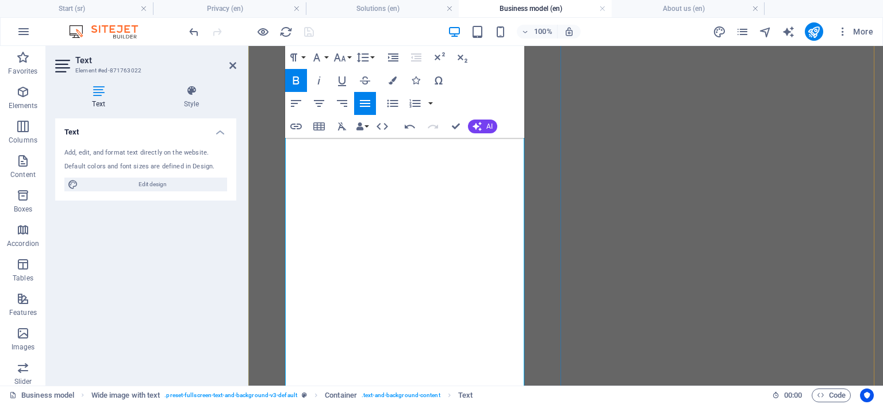
scroll to position [855, 0]
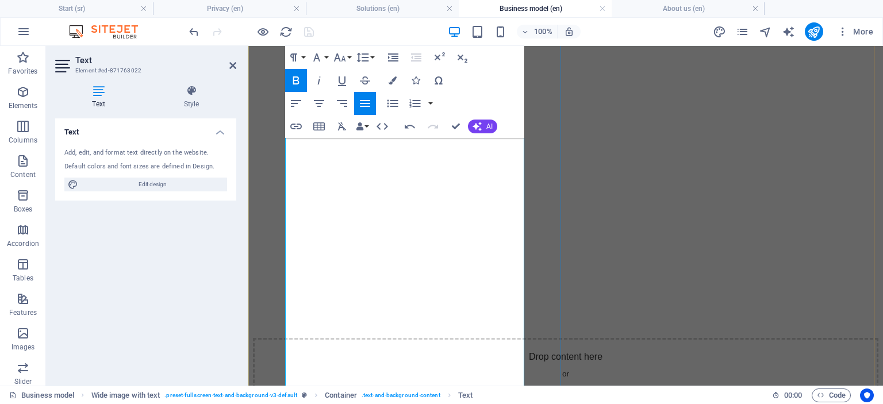
scroll to position [977, 0]
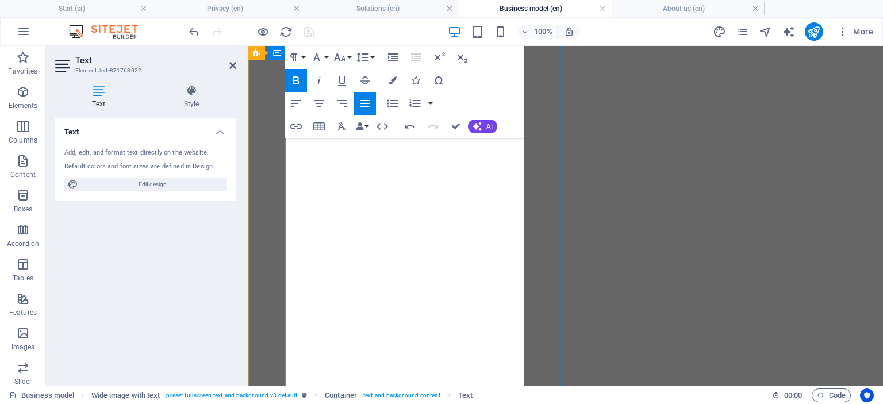
scroll to position [809, 0]
drag, startPoint x: 287, startPoint y: 300, endPoint x: 509, endPoint y: 317, distance: 223.0
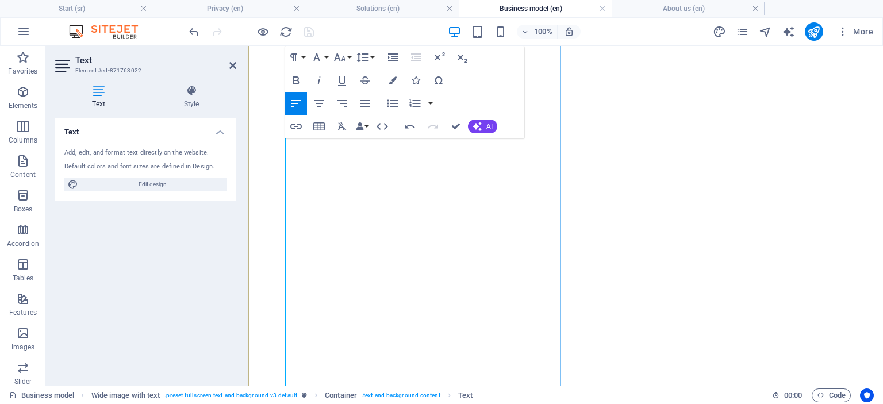
click at [390, 101] on icon "button" at bounding box center [392, 103] width 11 height 7
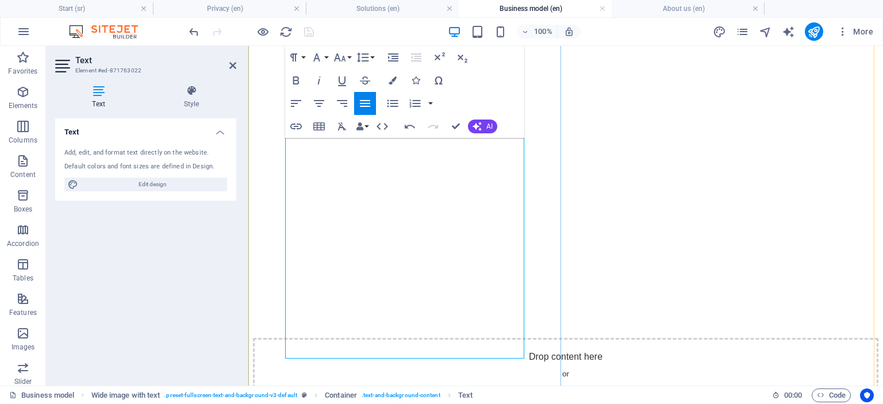
scroll to position [1023, 0]
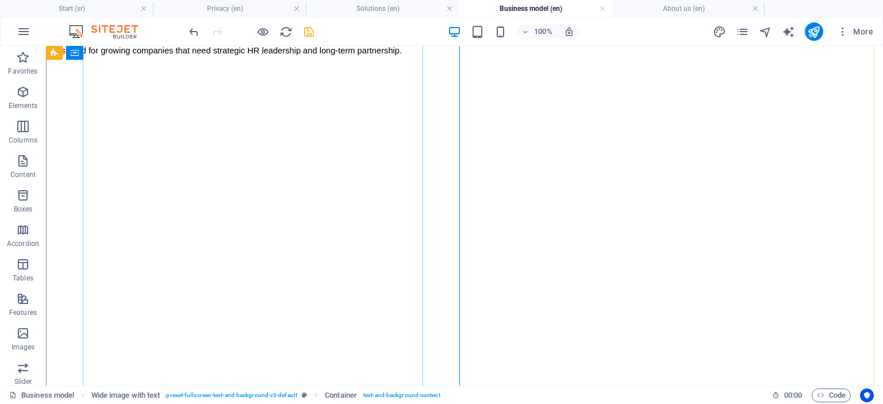
scroll to position [745, 0]
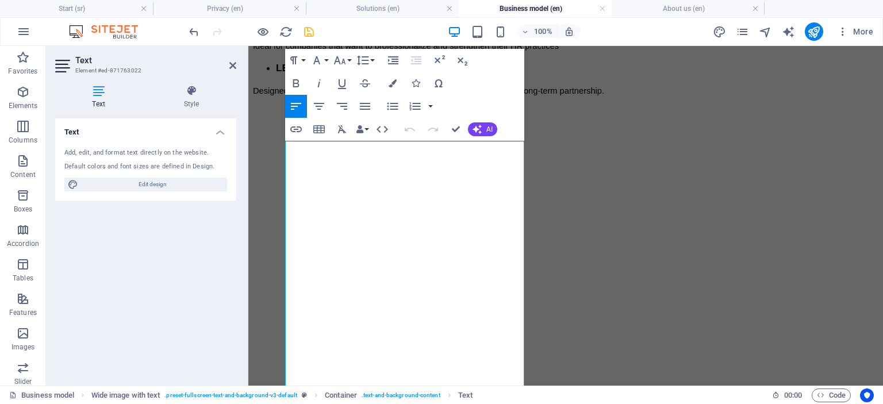
scroll to position [673, 0]
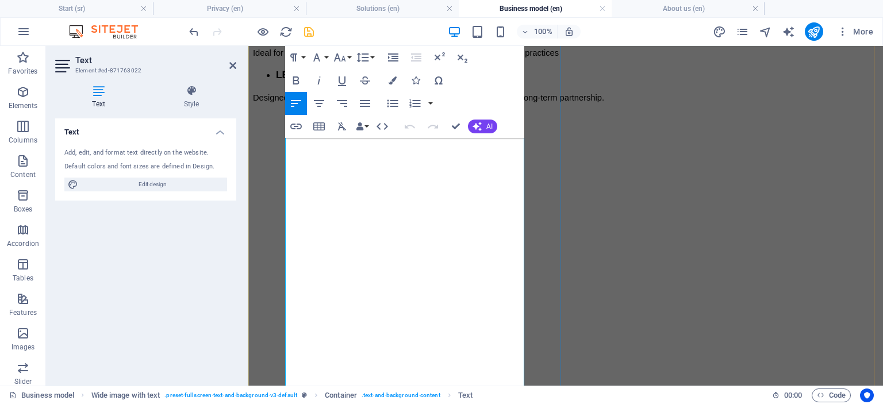
scroll to position [721, 0]
drag, startPoint x: 348, startPoint y: 294, endPoint x: 287, endPoint y: 290, distance: 60.4
click at [393, 81] on icon "button" at bounding box center [392, 80] width 8 height 8
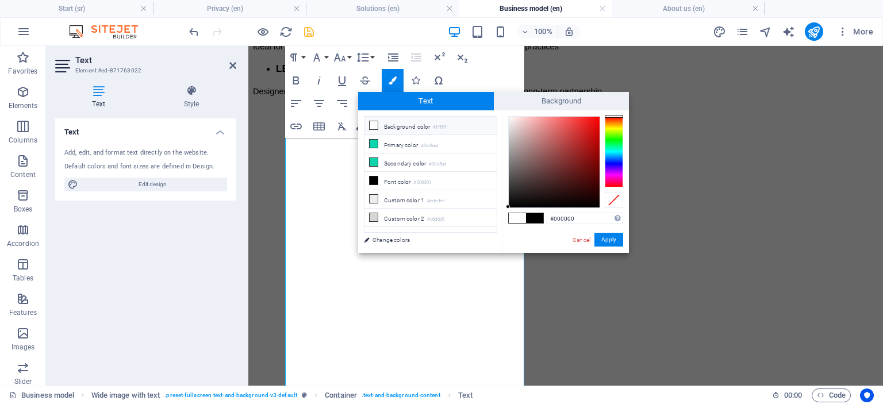
type input "#ca1717"
click at [588, 135] on div at bounding box center [554, 162] width 91 height 91
click at [614, 241] on button "Apply" at bounding box center [608, 240] width 29 height 14
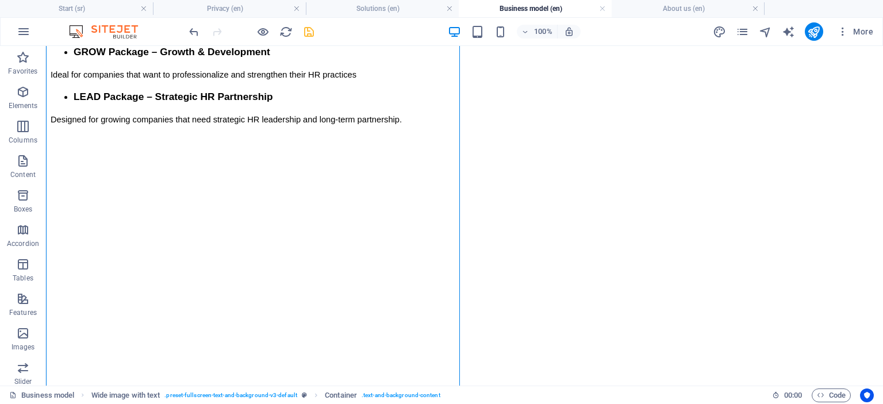
scroll to position [675, 0]
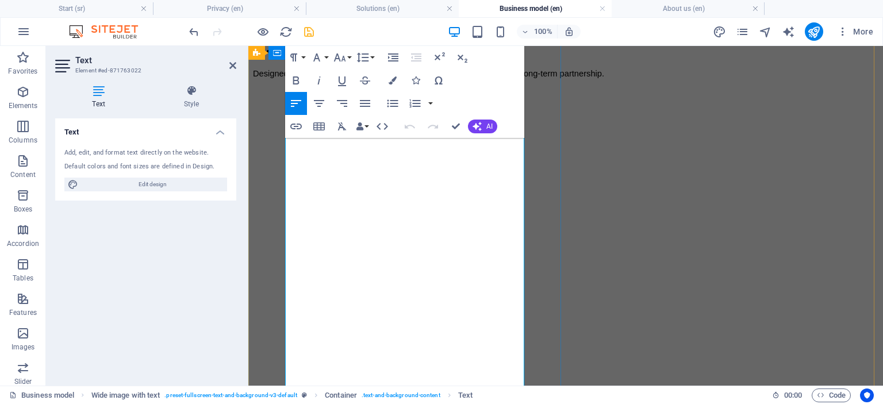
drag, startPoint x: 344, startPoint y: 273, endPoint x: 322, endPoint y: 272, distance: 21.8
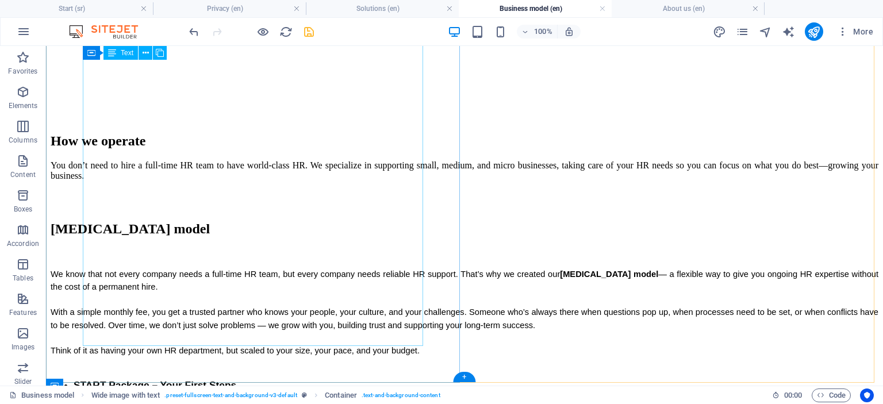
scroll to position [292, 0]
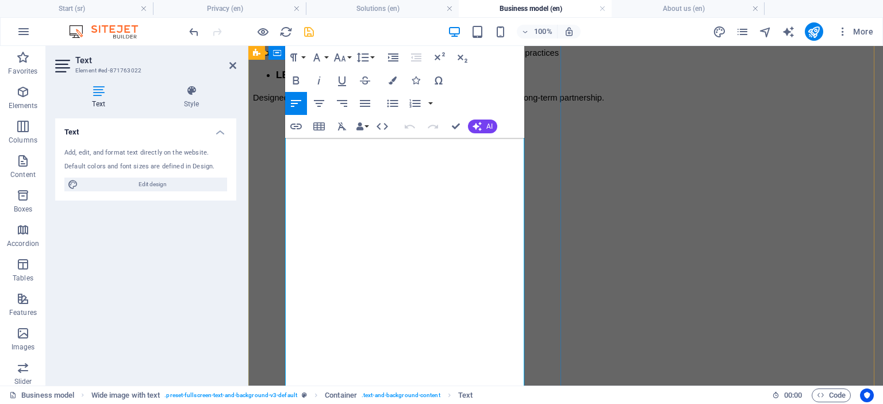
drag, startPoint x: 360, startPoint y: 298, endPoint x: 286, endPoint y: 302, distance: 74.3
copy span "Ovo ide desno"
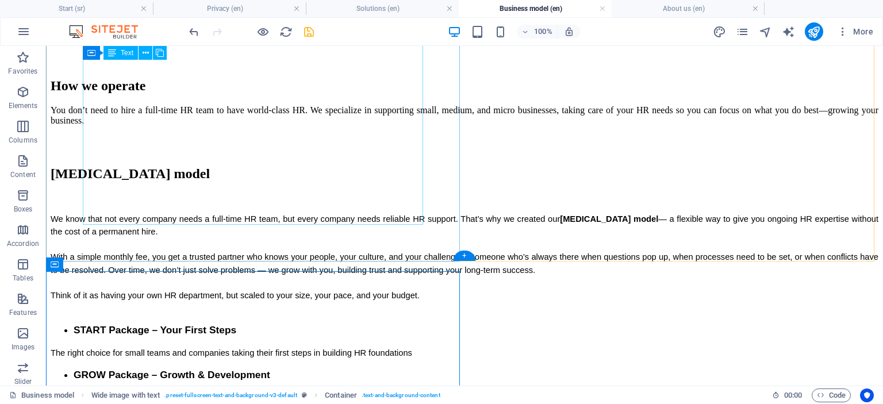
scroll to position [340, 0]
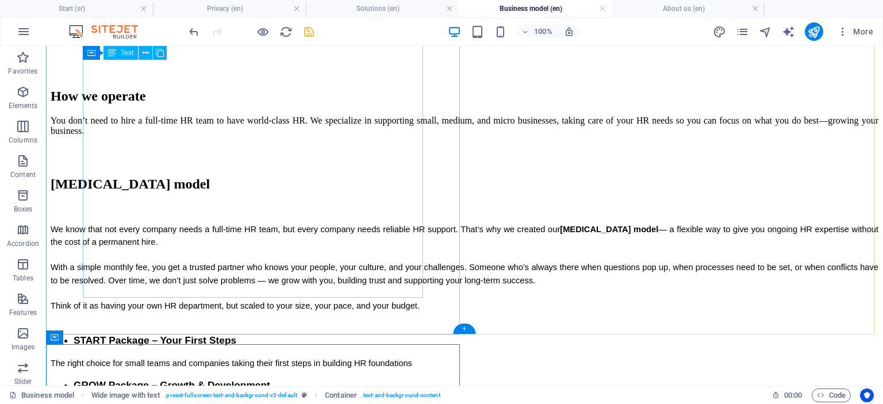
click at [133, 203] on div "We know that not every company needs a full-time HR team, but every company nee…" at bounding box center [465, 331] width 828 height 256
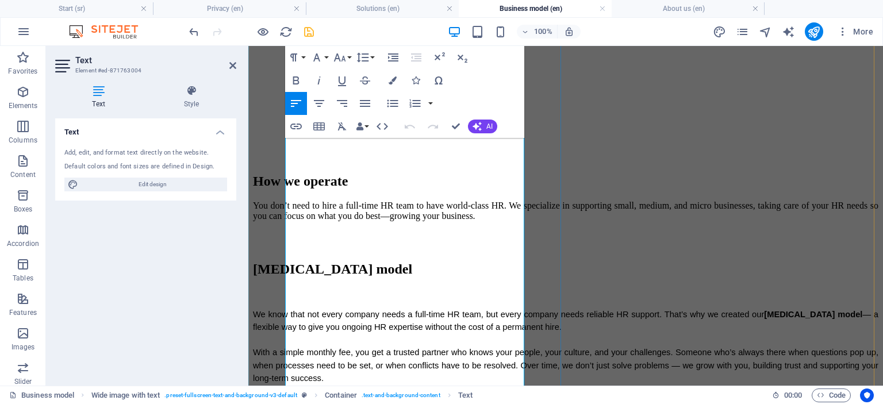
scroll to position [263, 0]
click at [451, 397] on p "Think of it as having your own HR department, but scaled to your size, your pac…" at bounding box center [565, 403] width 625 height 13
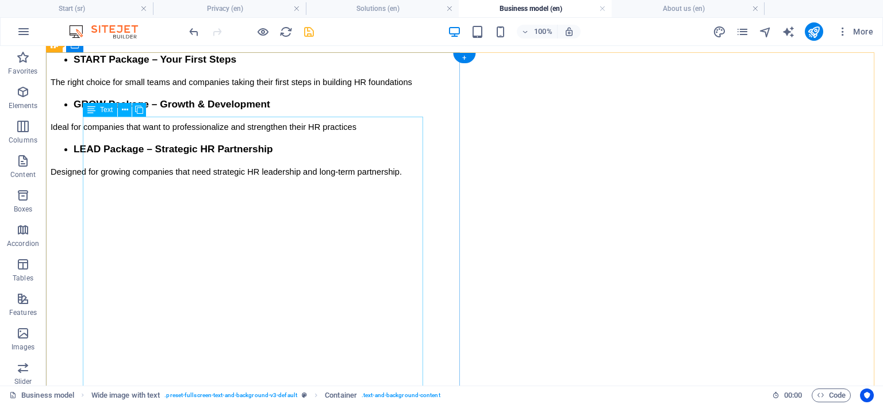
scroll to position [674, 0]
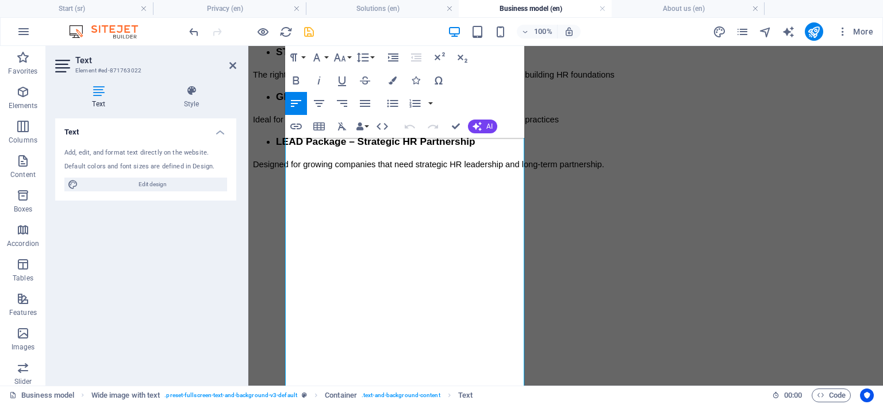
scroll to position [738, 0]
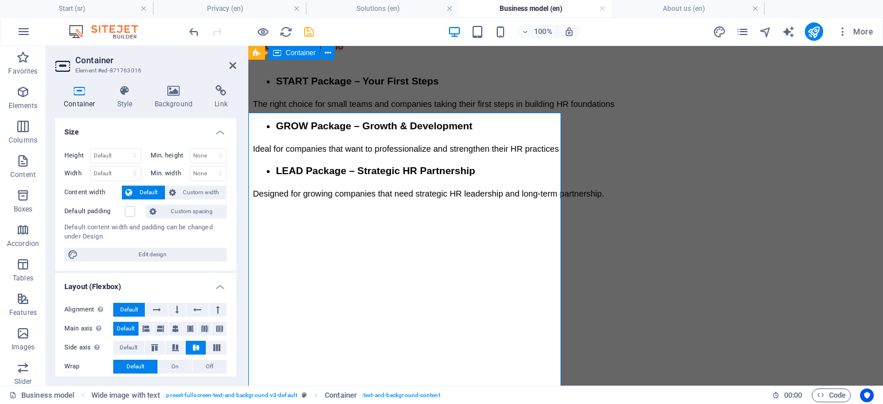
scroll to position [644, 0]
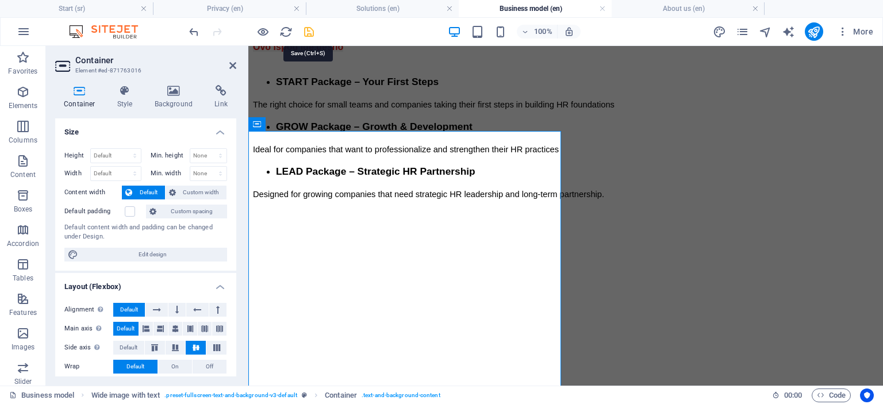
click at [306, 30] on icon "save" at bounding box center [308, 31] width 13 height 13
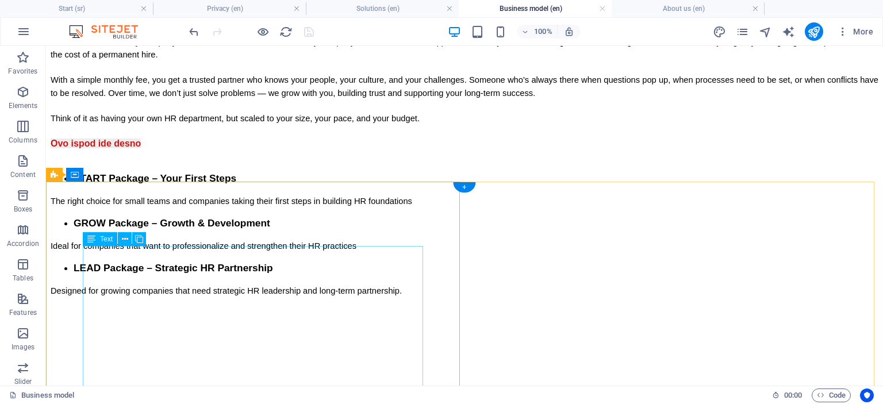
scroll to position [527, 0]
click at [124, 178] on icon at bounding box center [125, 176] width 6 height 12
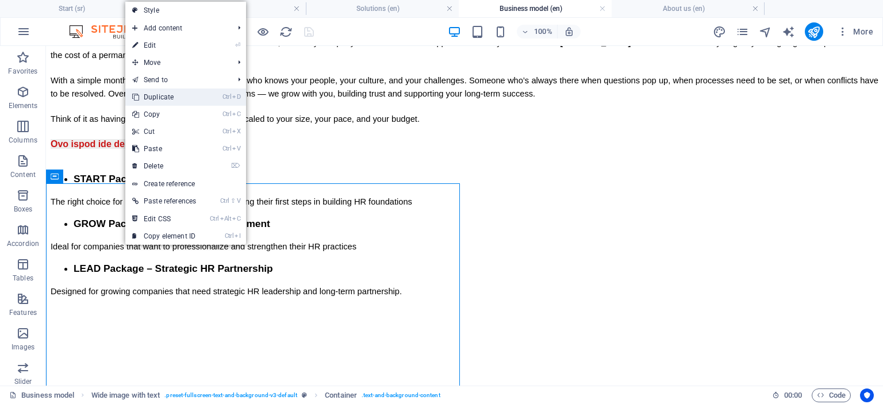
click at [161, 97] on link "Ctrl D Duplicate" at bounding box center [164, 97] width 78 height 17
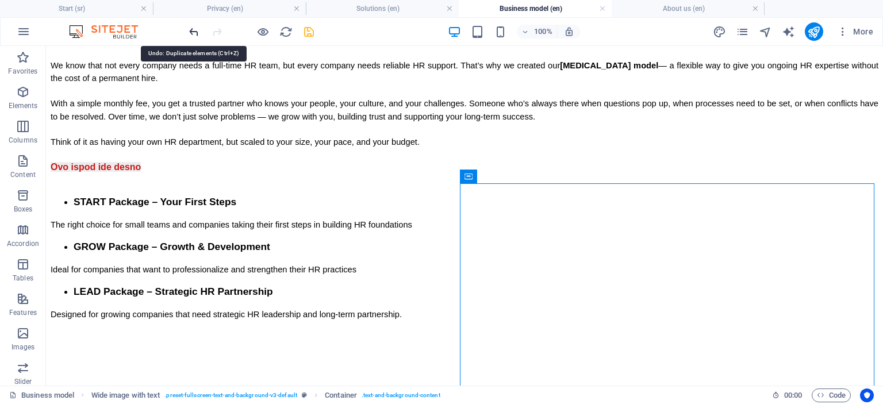
click at [192, 30] on icon "undo" at bounding box center [193, 31] width 13 height 13
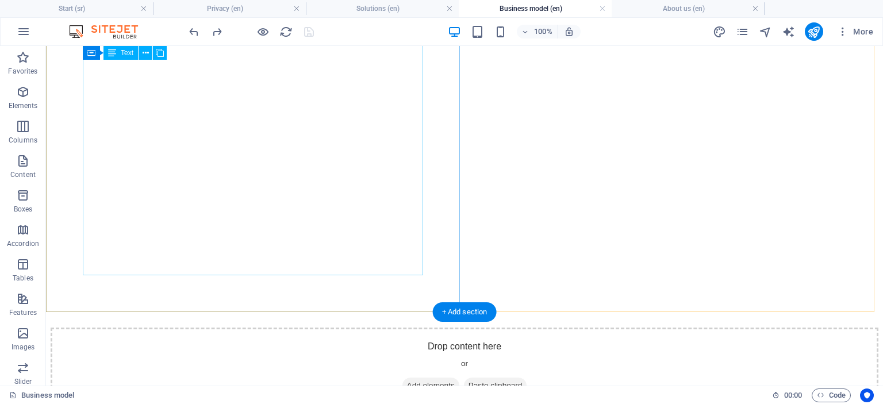
scroll to position [1081, 0]
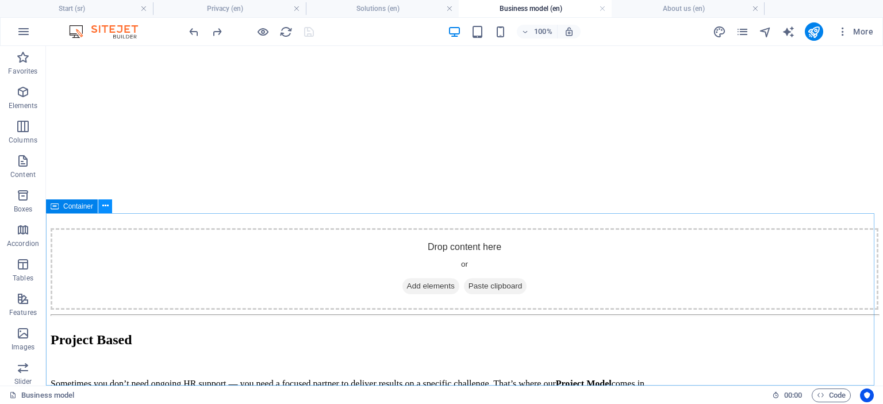
click at [104, 210] on icon at bounding box center [105, 206] width 6 height 12
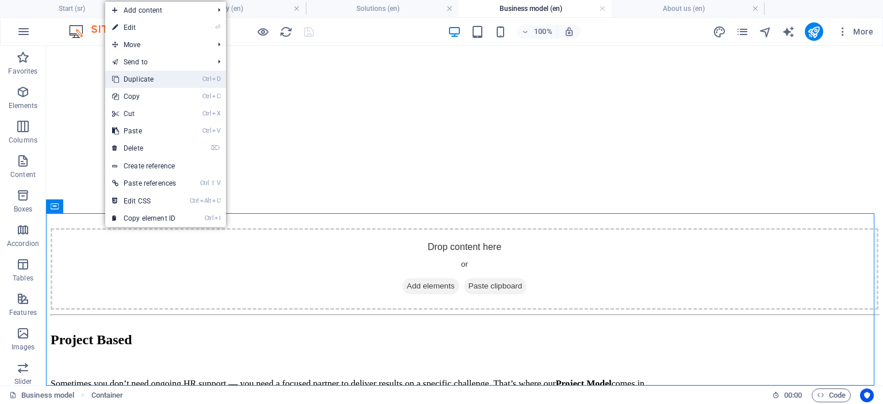
click at [154, 79] on link "Ctrl D Duplicate" at bounding box center [144, 79] width 78 height 17
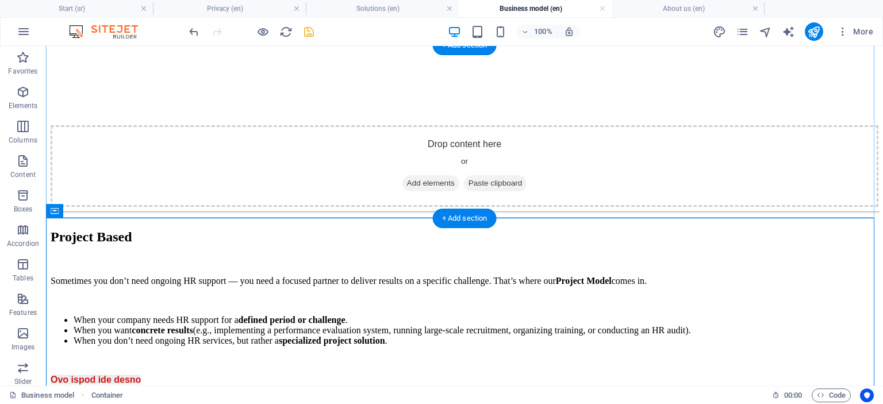
scroll to position [1254, 0]
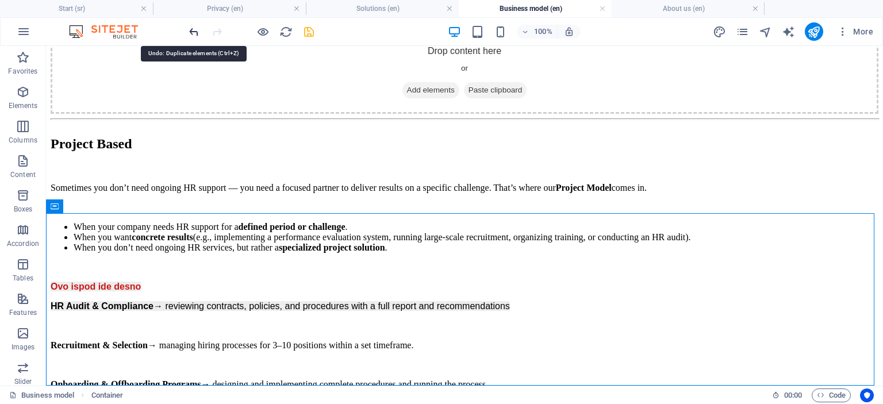
click at [192, 34] on icon "undo" at bounding box center [193, 31] width 13 height 13
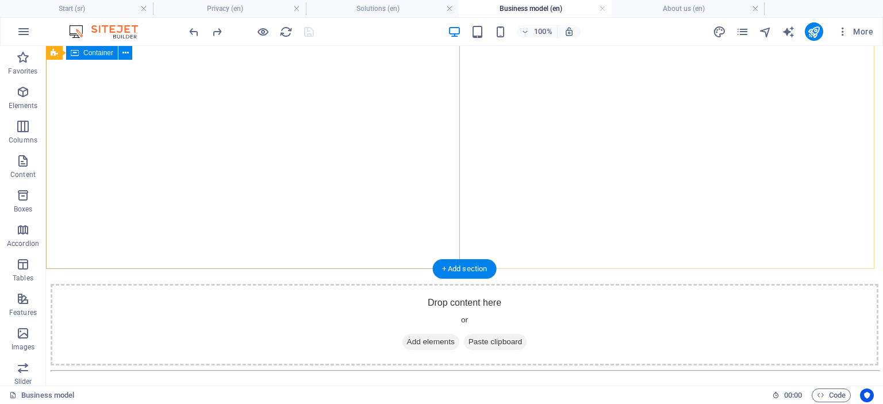
scroll to position [1081, 0]
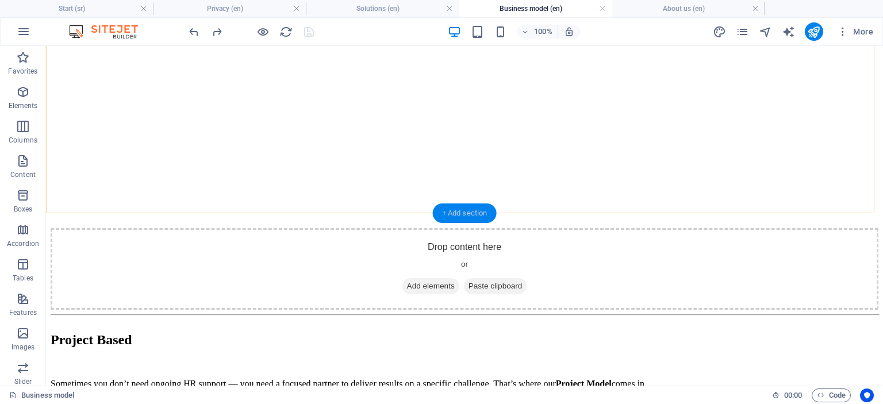
click at [456, 213] on div "+ Add section" at bounding box center [465, 213] width 64 height 20
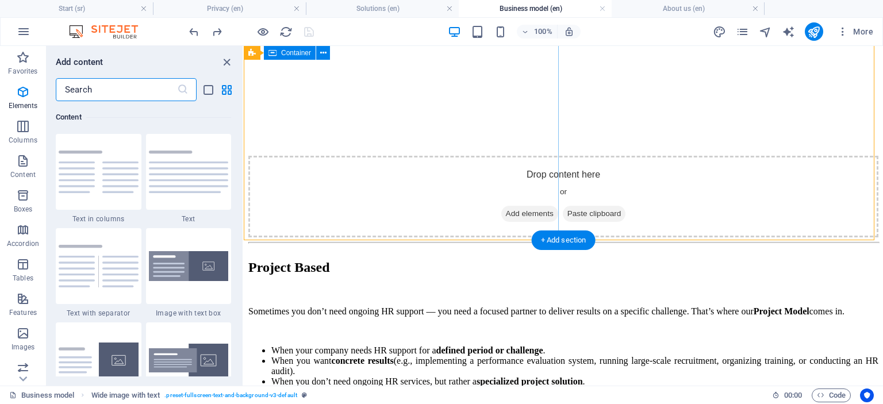
scroll to position [2011, 0]
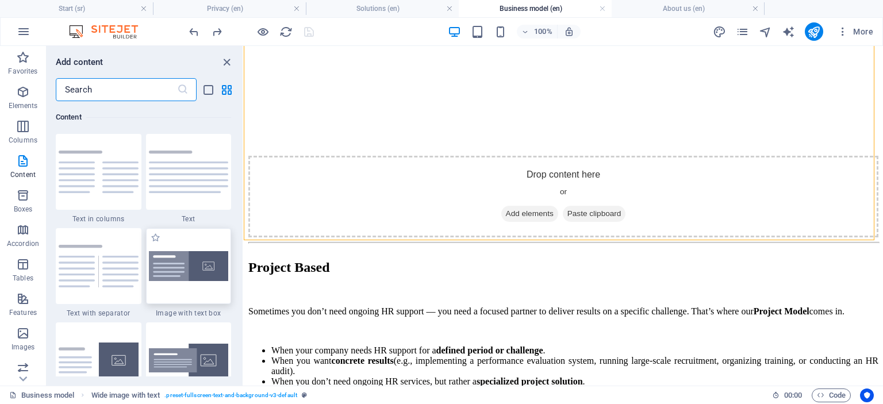
click at [187, 268] on img at bounding box center [189, 266] width 80 height 30
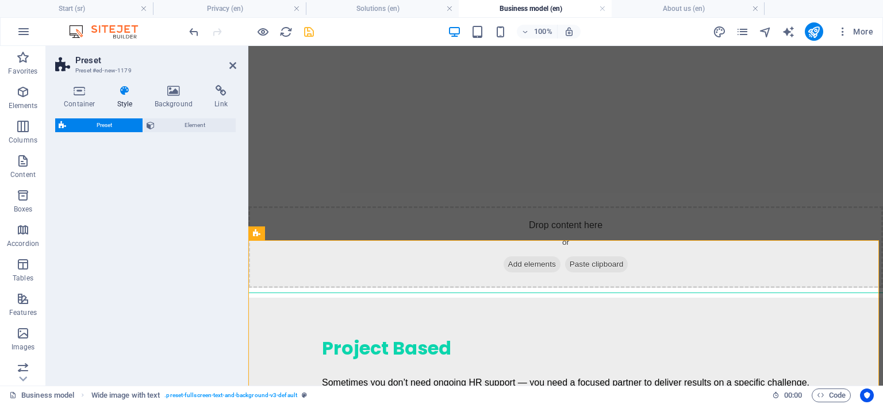
select select "rem"
select select "px"
select select "preset-text-with-image-v4-boxed"
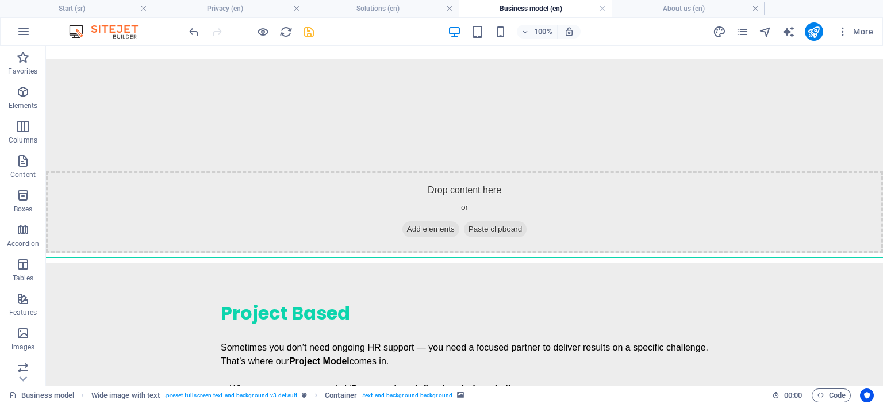
scroll to position [1081, 0]
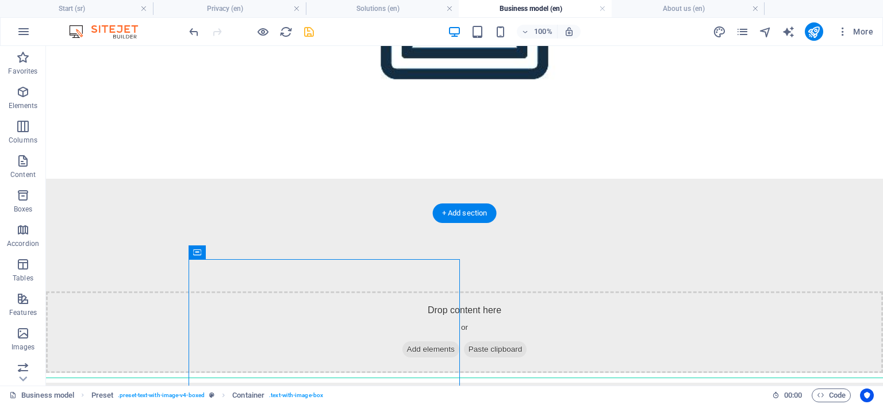
drag, startPoint x: 351, startPoint y: 271, endPoint x: 281, endPoint y: 238, distance: 77.1
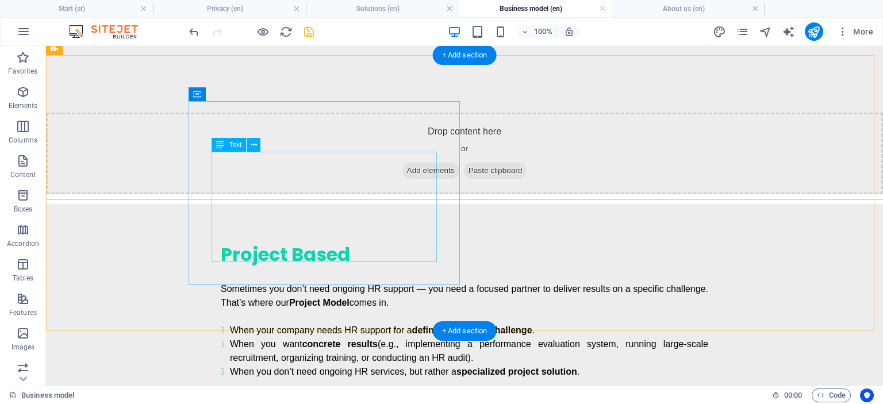
scroll to position [1241, 0]
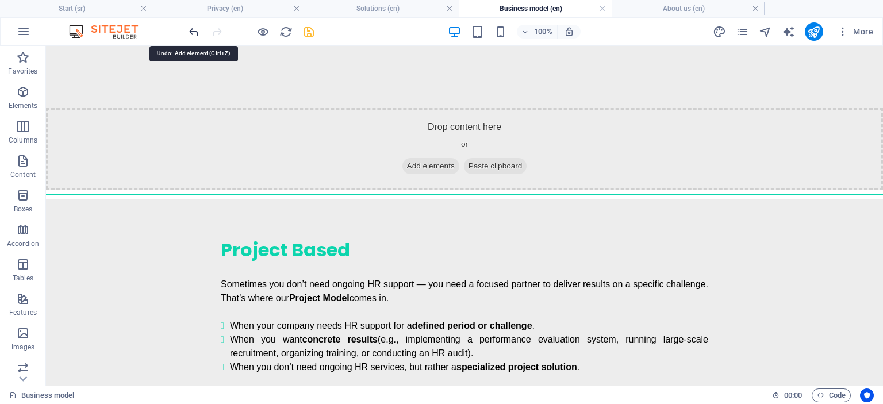
click at [193, 33] on icon "undo" at bounding box center [193, 31] width 13 height 13
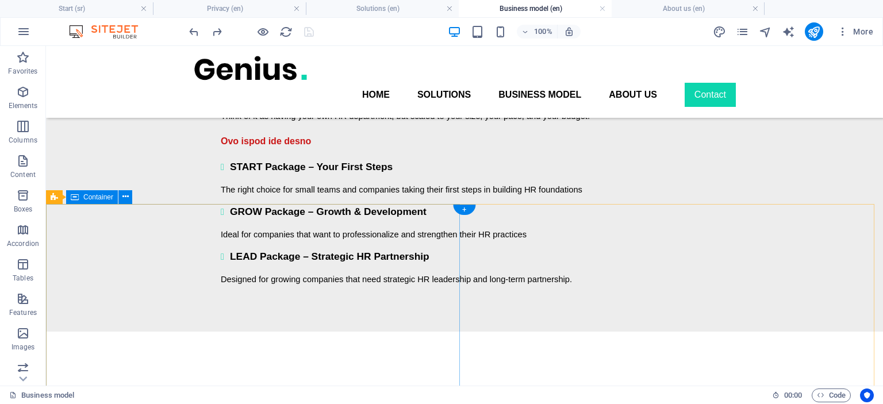
scroll to position [503, 0]
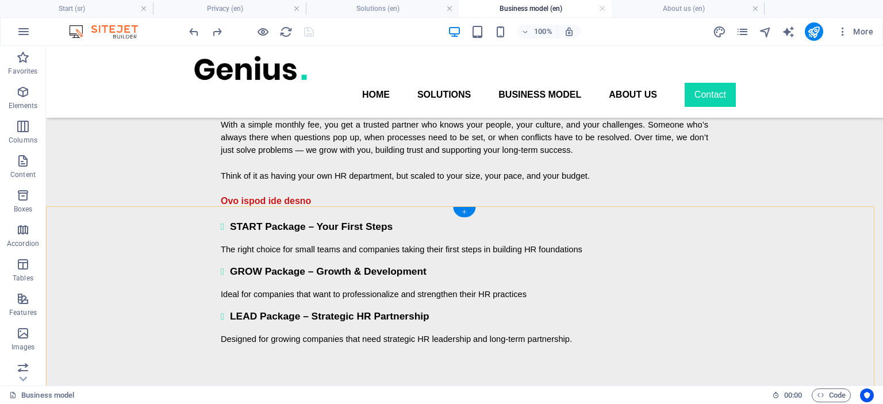
click at [464, 210] on div "+" at bounding box center [464, 212] width 22 height 10
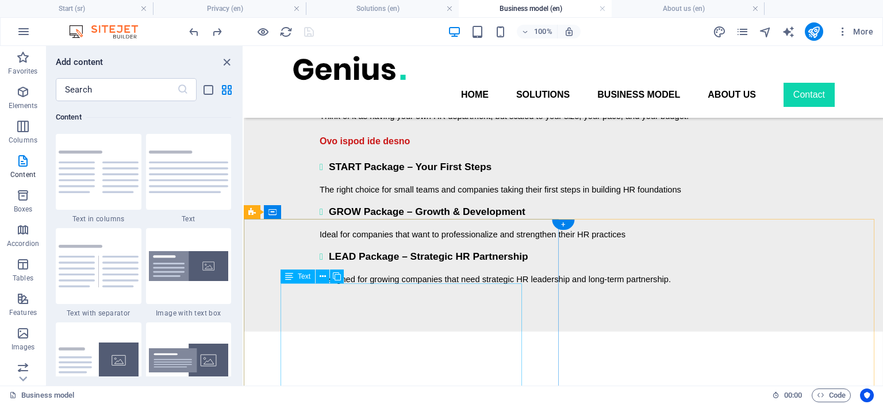
scroll to position [545, 0]
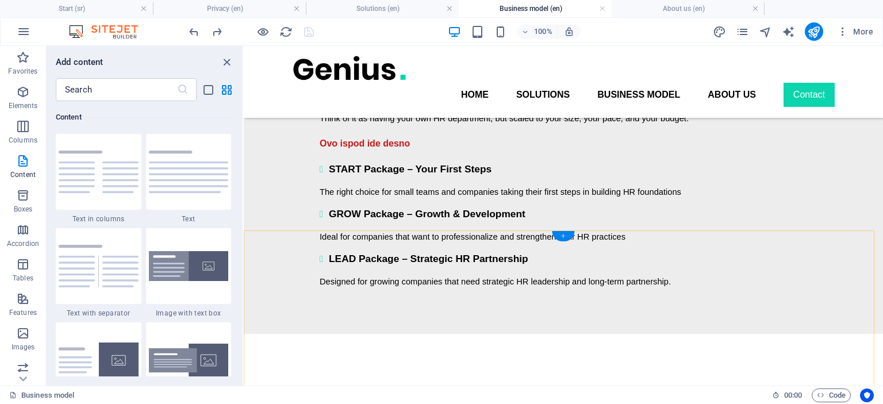
click at [564, 233] on div "+" at bounding box center [563, 236] width 22 height 10
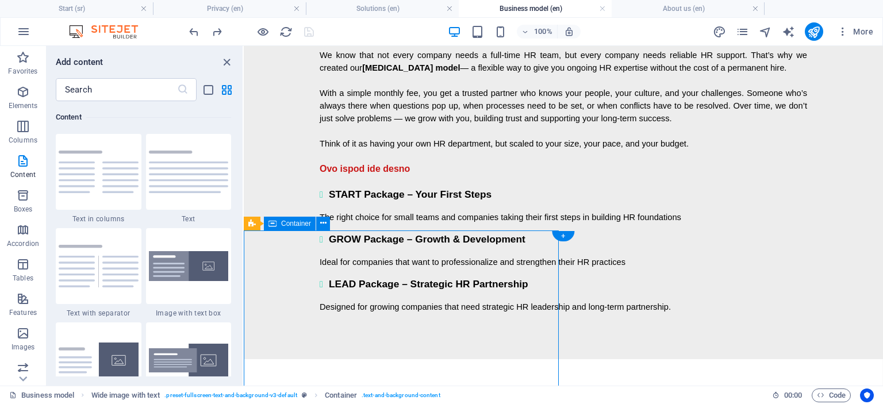
click at [322, 223] on icon at bounding box center [323, 223] width 6 height 12
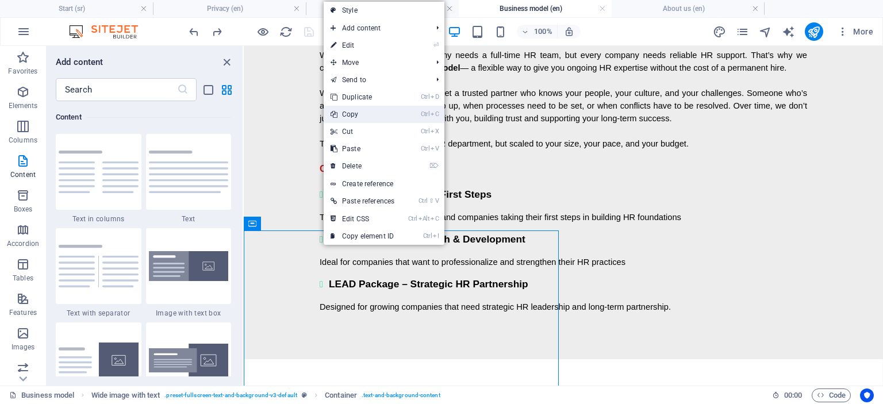
click at [382, 115] on link "Ctrl C Copy" at bounding box center [363, 114] width 78 height 17
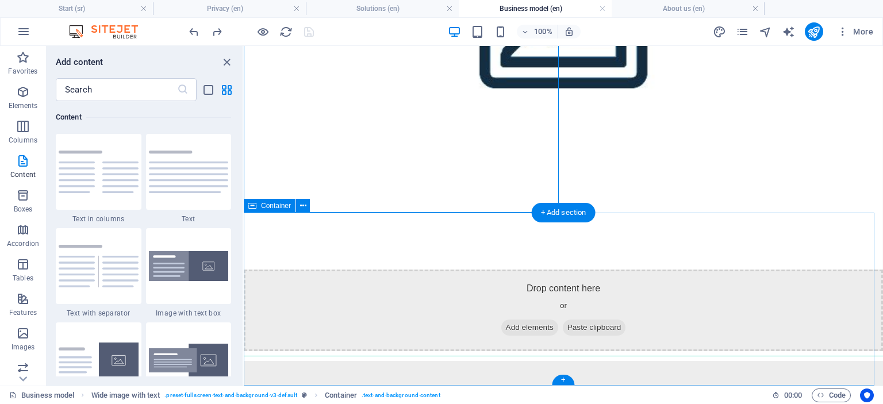
scroll to position [1229, 0]
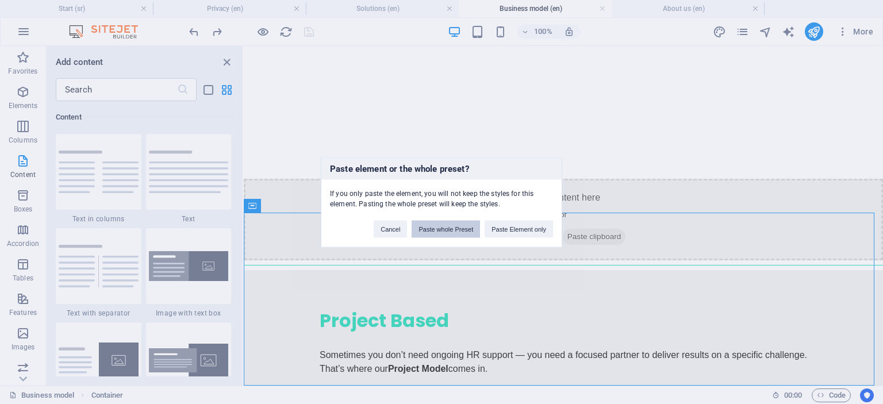
click at [439, 228] on button "Paste whole Preset" at bounding box center [445, 228] width 68 height 17
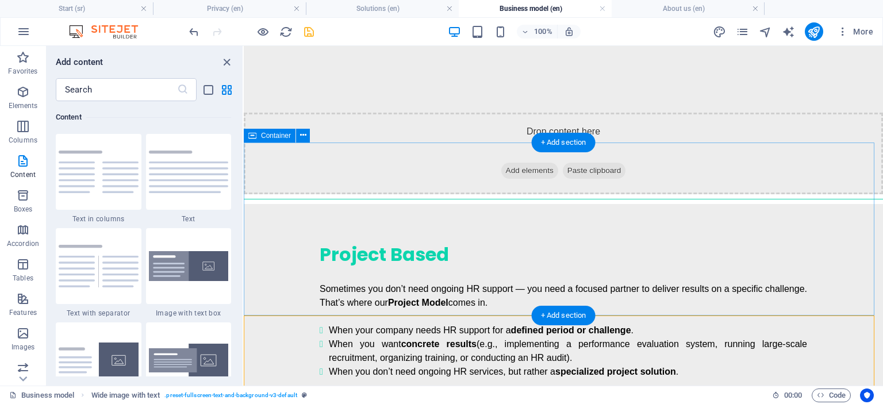
scroll to position [1302, 0]
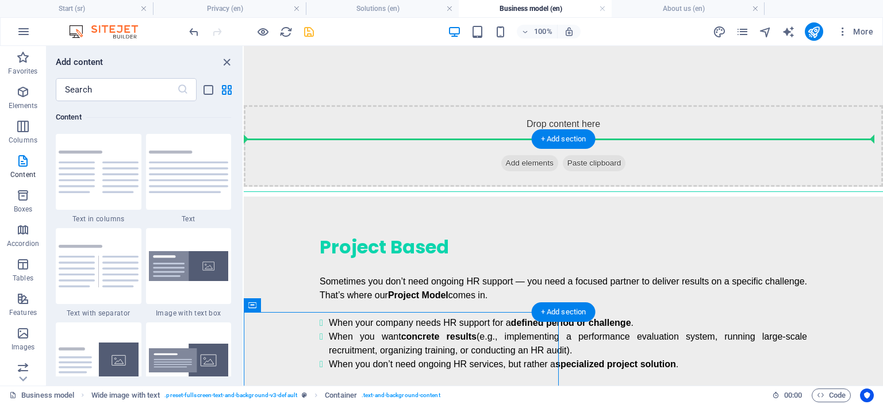
drag, startPoint x: 376, startPoint y: 324, endPoint x: 361, endPoint y: 158, distance: 166.2
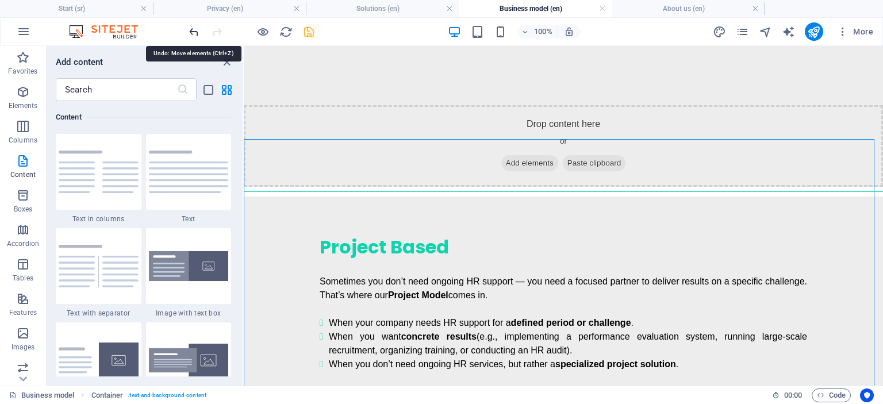
click at [191, 32] on icon "undo" at bounding box center [193, 31] width 13 height 13
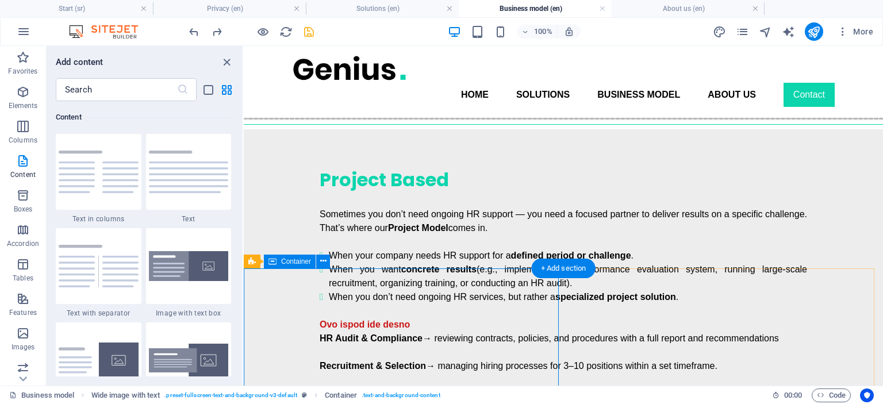
scroll to position [1342, 0]
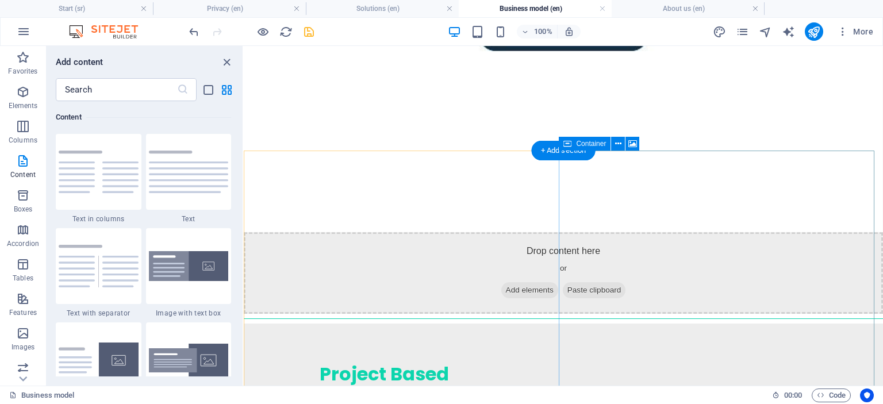
scroll to position [1292, 0]
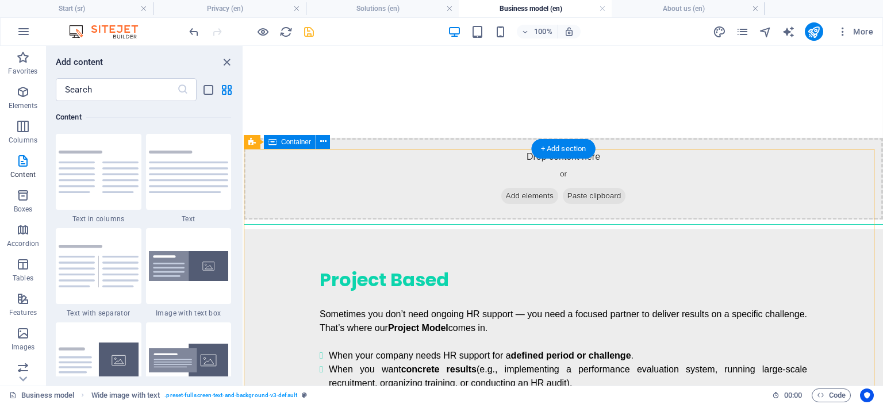
drag, startPoint x: 411, startPoint y: 149, endPoint x: 412, endPoint y: 172, distance: 23.0
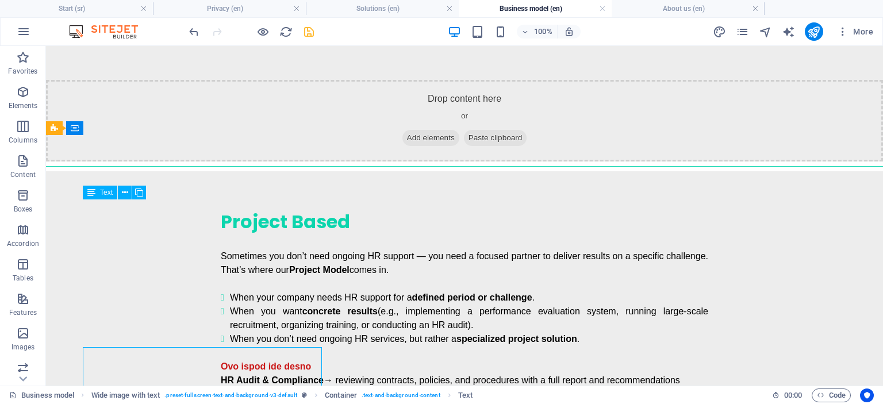
scroll to position [1159, 0]
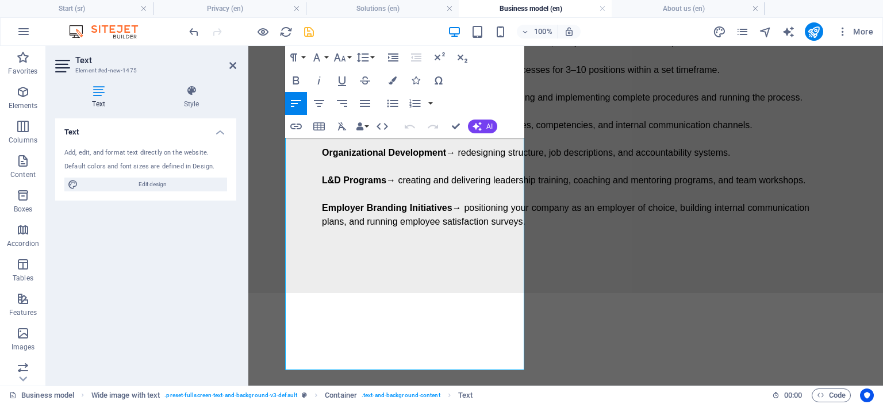
scroll to position [1722, 0]
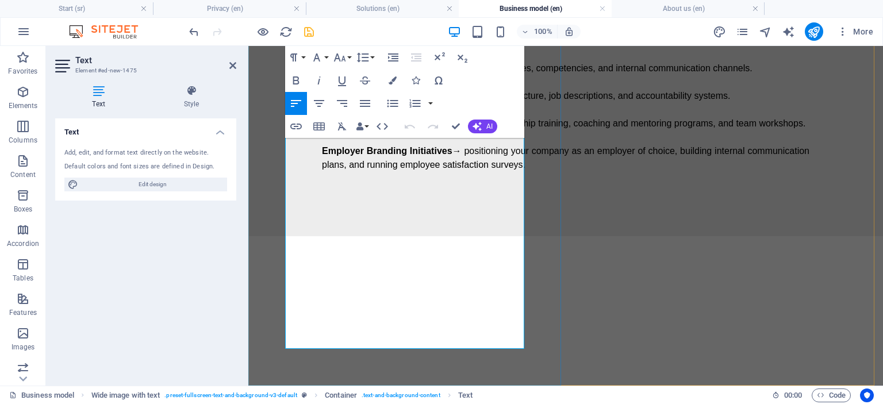
drag, startPoint x: 286, startPoint y: 205, endPoint x: 435, endPoint y: 338, distance: 199.8
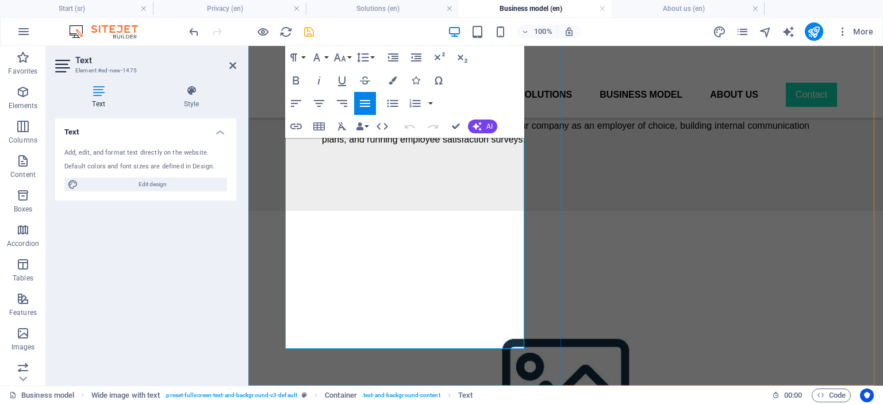
scroll to position [1526, 0]
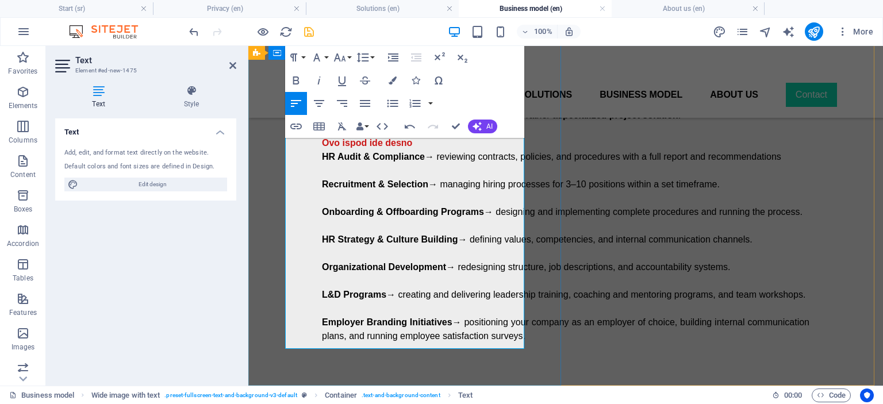
drag, startPoint x: 393, startPoint y: 333, endPoint x: 271, endPoint y: 135, distance: 232.5
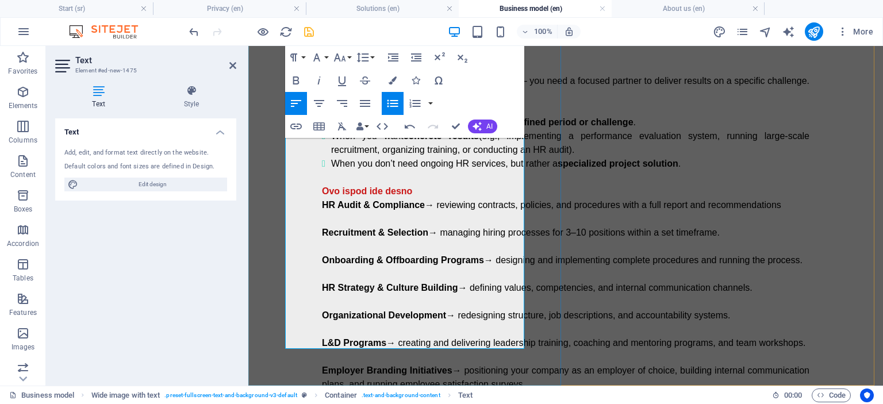
drag, startPoint x: 286, startPoint y: 334, endPoint x: 436, endPoint y: 330, distance: 150.0
click at [392, 82] on icon "button" at bounding box center [392, 80] width 8 height 8
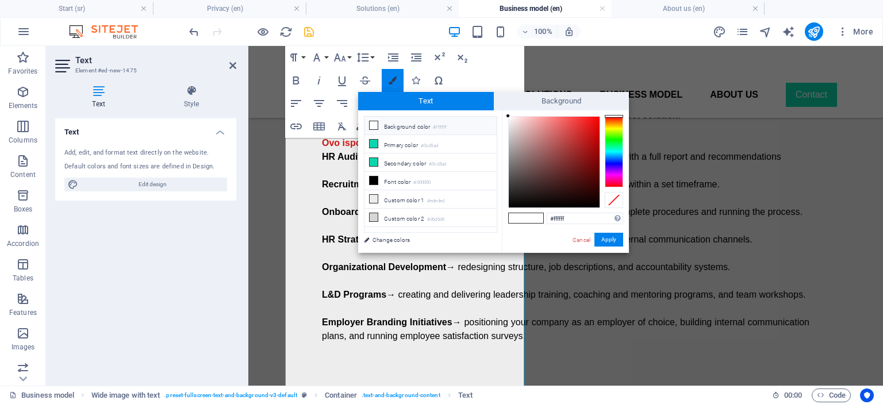
scroll to position [1475, 0]
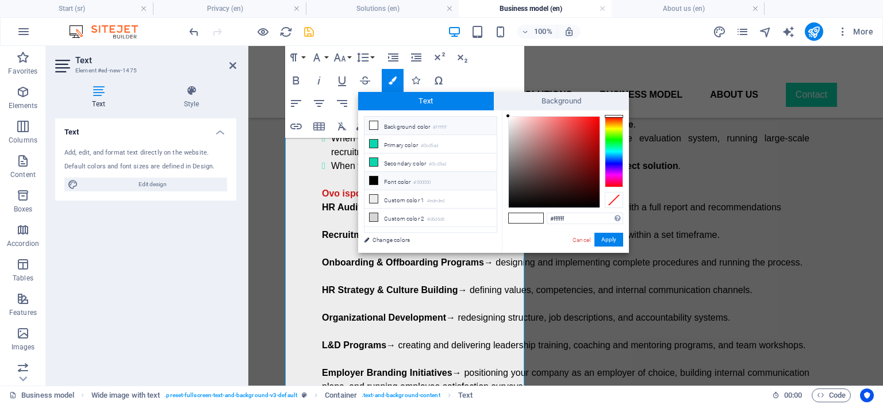
click at [375, 178] on icon at bounding box center [374, 180] width 8 height 8
type input "#000000"
click at [607, 236] on button "Apply" at bounding box center [608, 240] width 29 height 14
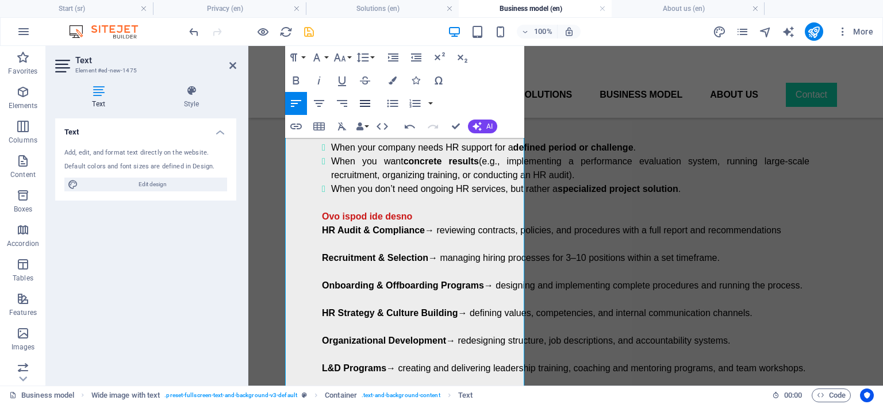
click at [368, 105] on icon "button" at bounding box center [365, 104] width 14 height 14
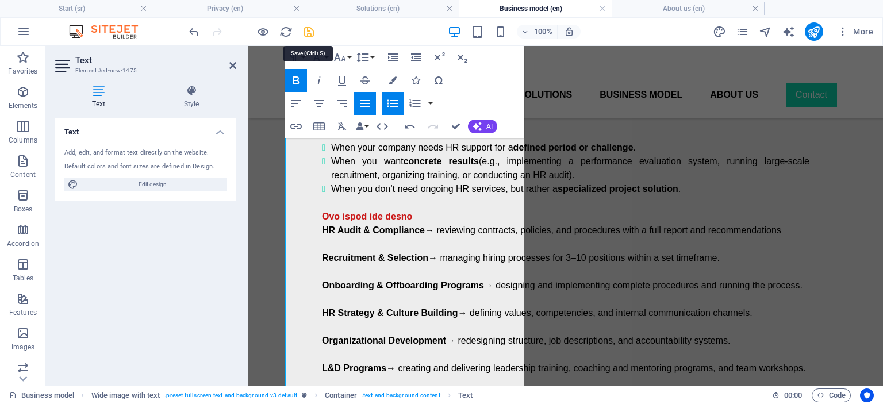
click at [309, 31] on icon "save" at bounding box center [308, 31] width 13 height 13
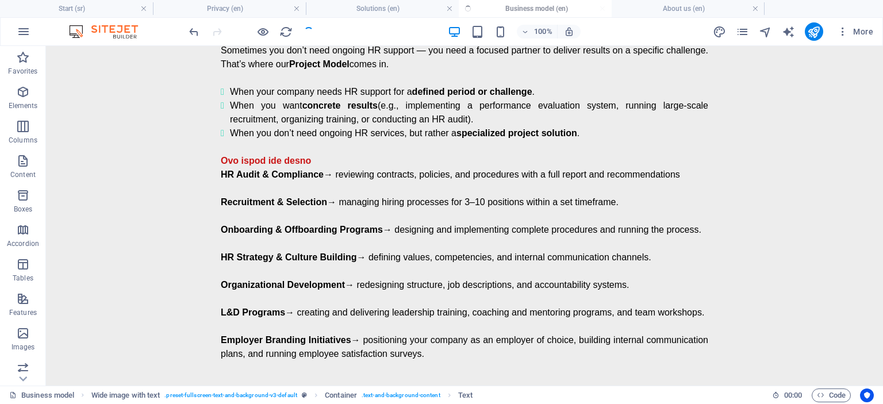
scroll to position [1296, 0]
